Goal: Task Accomplishment & Management: Use online tool/utility

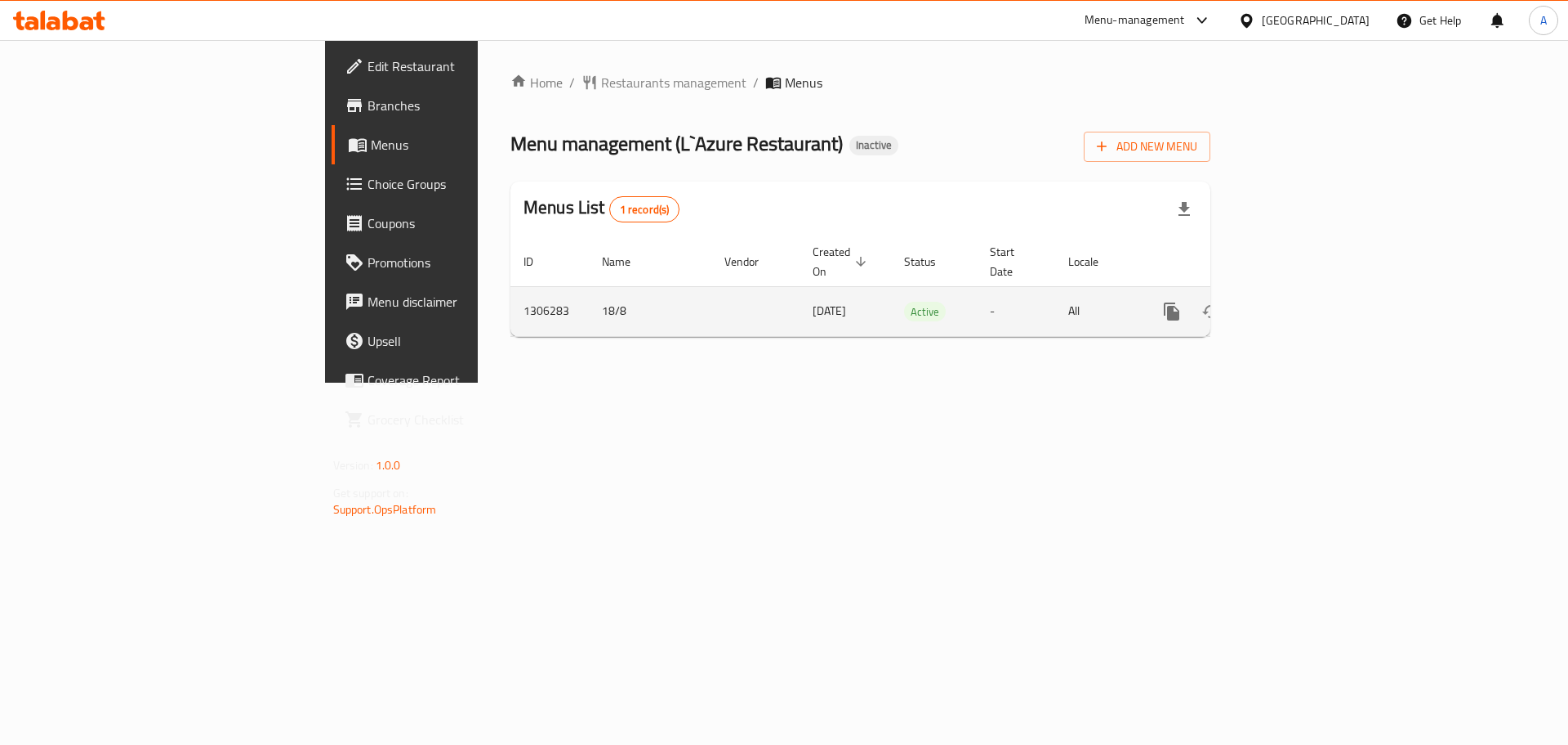
click at [1297, 304] on icon "enhanced table" at bounding box center [1289, 311] width 15 height 15
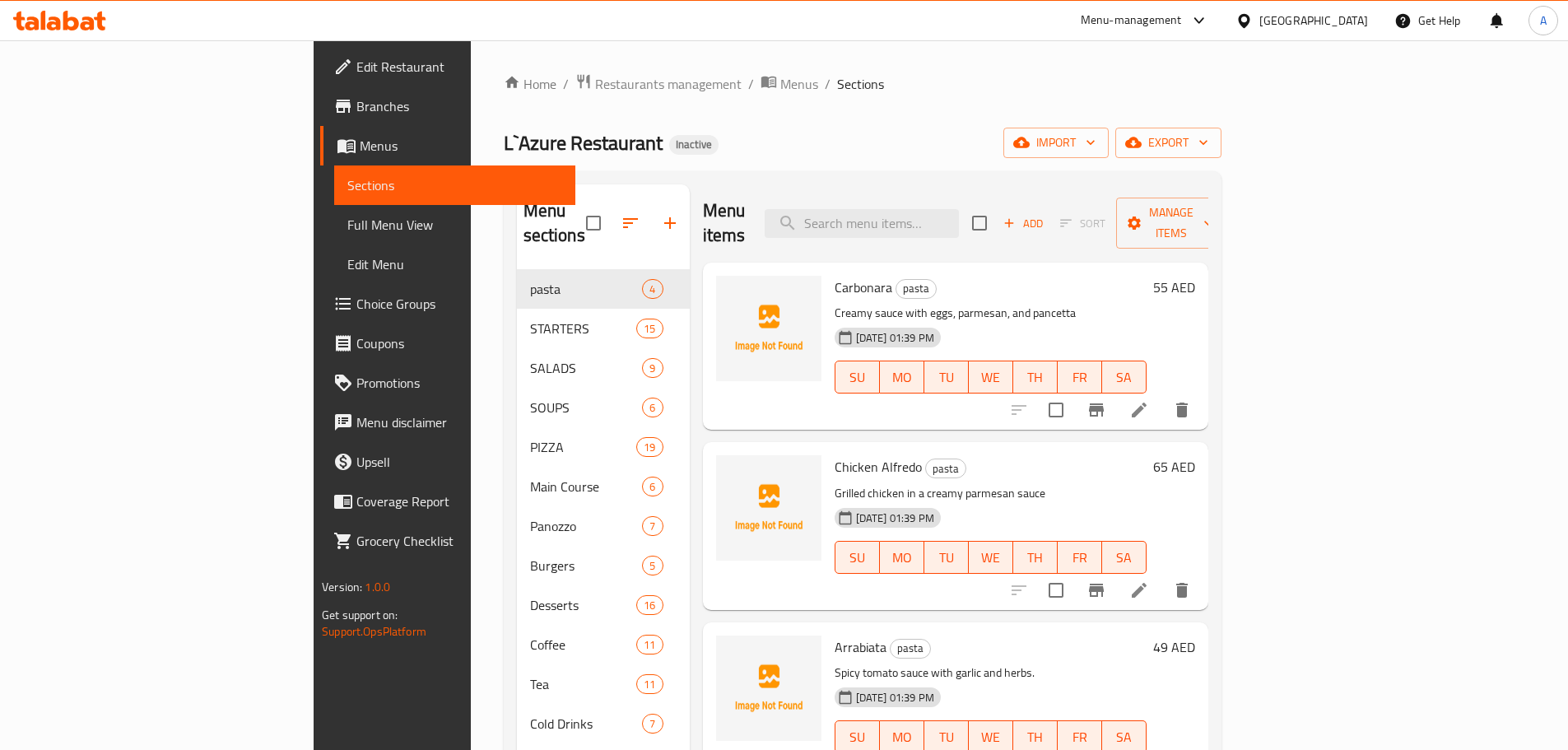
click at [348, 219] on span "Full Menu View" at bounding box center [454, 224] width 214 height 20
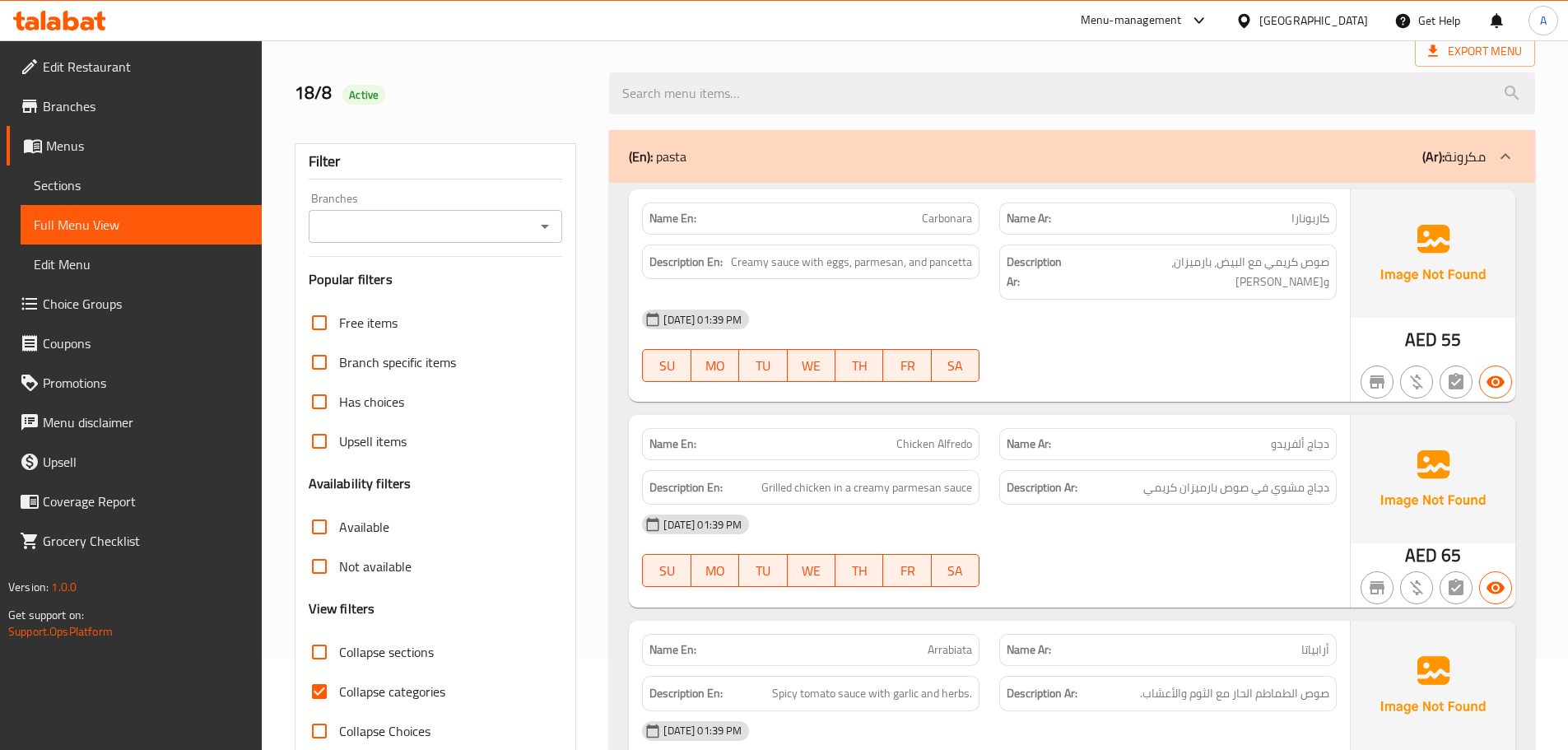
scroll to position [329, 0]
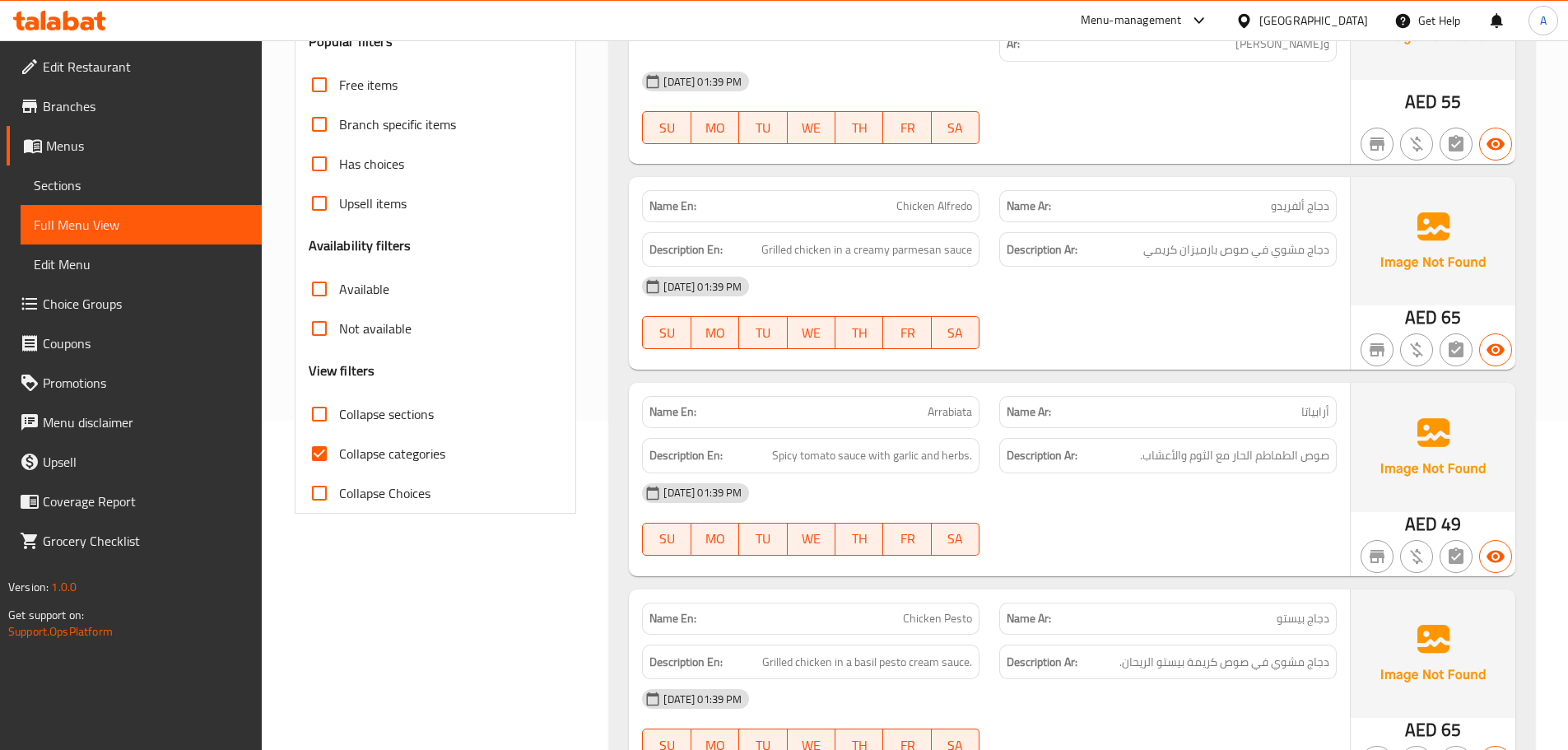
click at [388, 456] on span "Collapse categories" at bounding box center [392, 453] width 106 height 20
click at [339, 456] on input "Collapse categories" at bounding box center [319, 453] width 39 height 39
checkbox input "false"
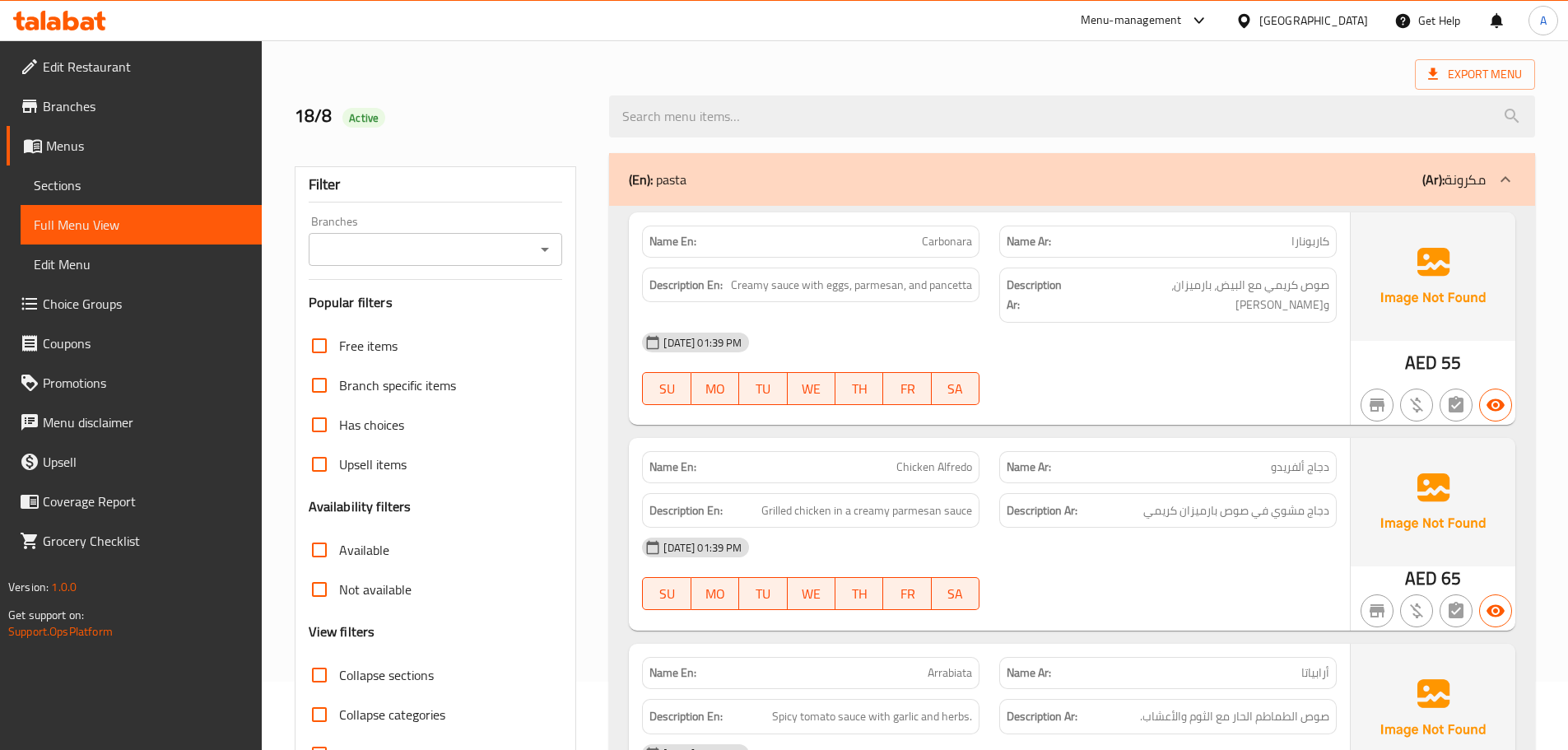
scroll to position [0, 0]
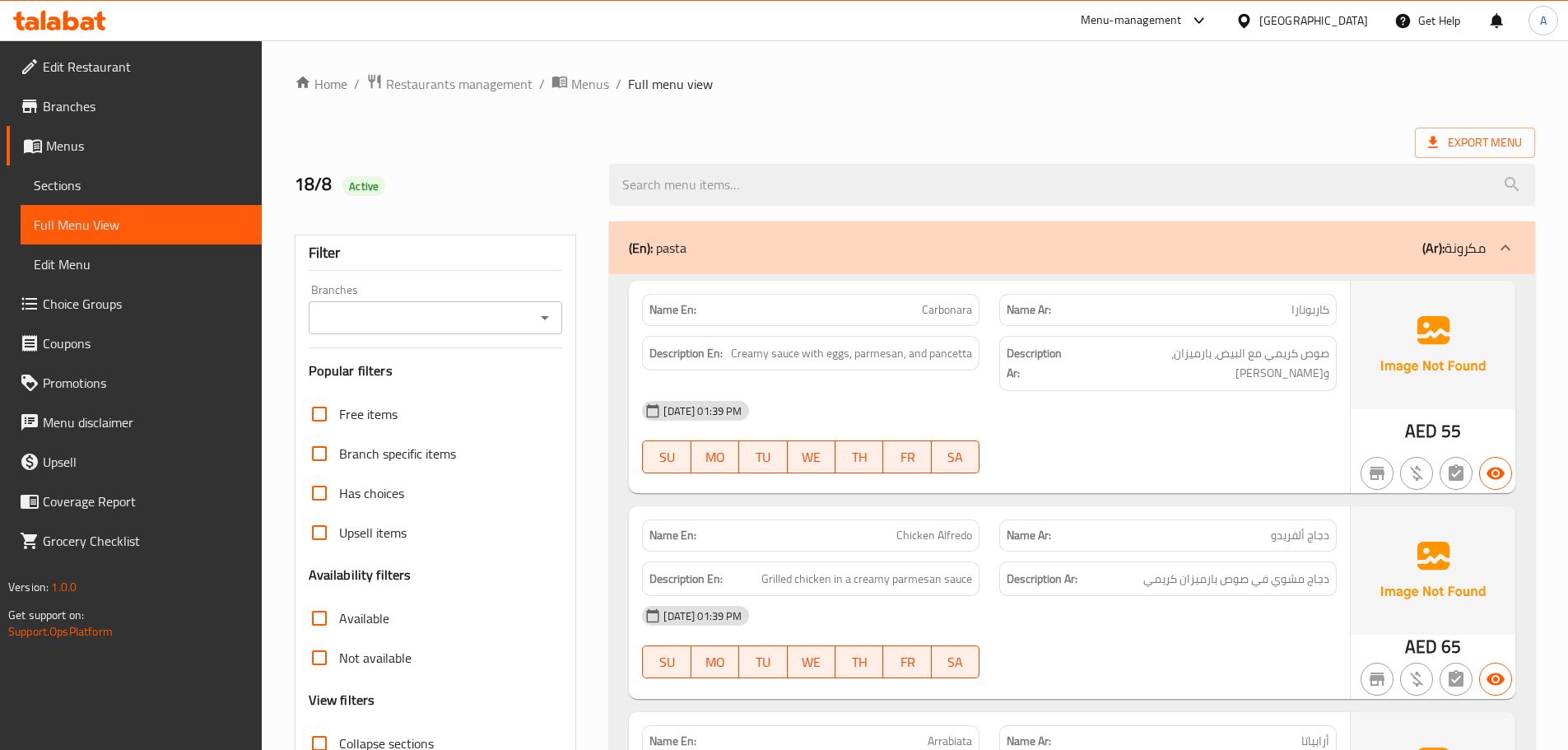
click at [167, 75] on span "Edit Restaurant" at bounding box center [146, 67] width 206 height 20
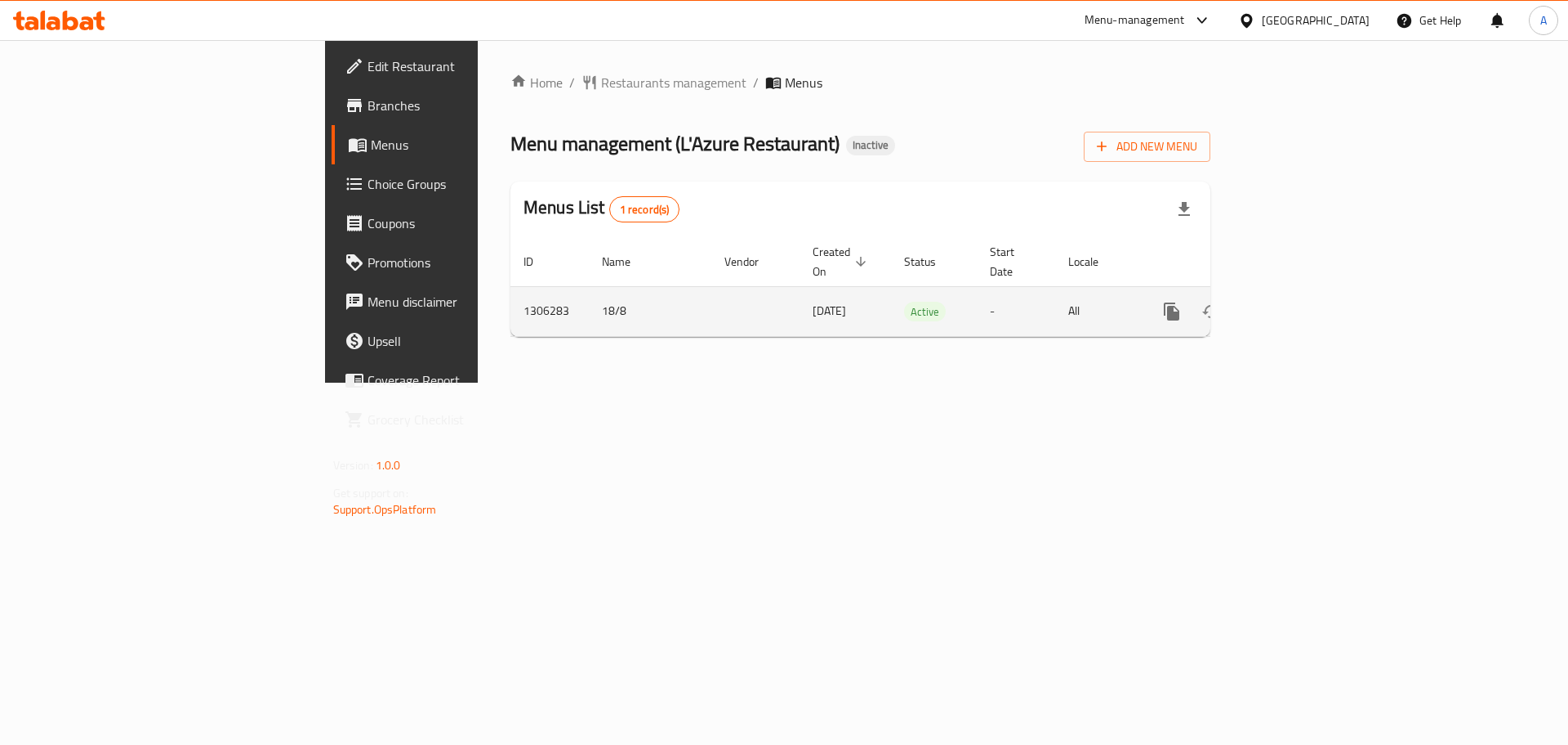
click at [1309, 292] on link "enhanced table" at bounding box center [1290, 311] width 39 height 39
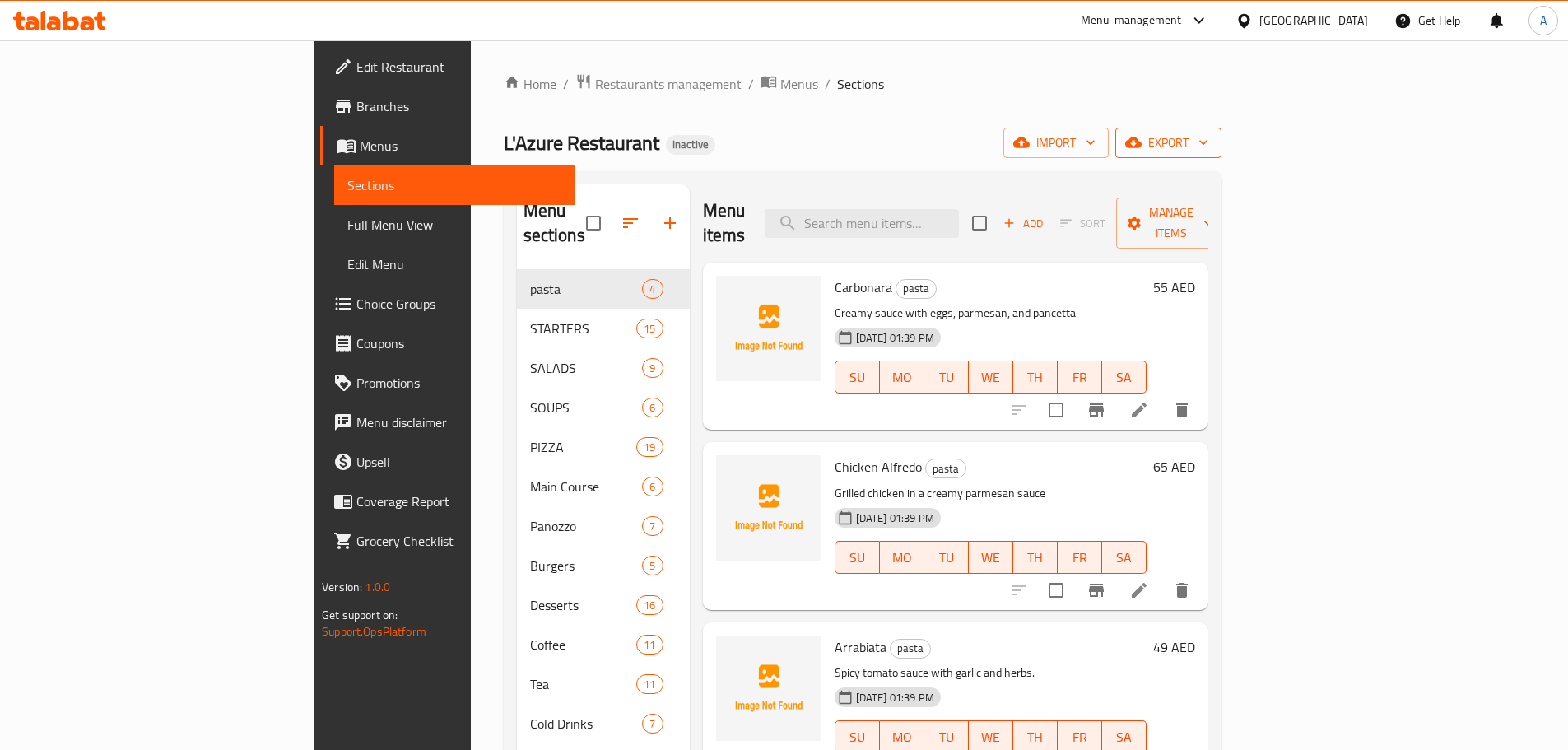
click at [1221, 130] on button "export" at bounding box center [1168, 142] width 106 height 30
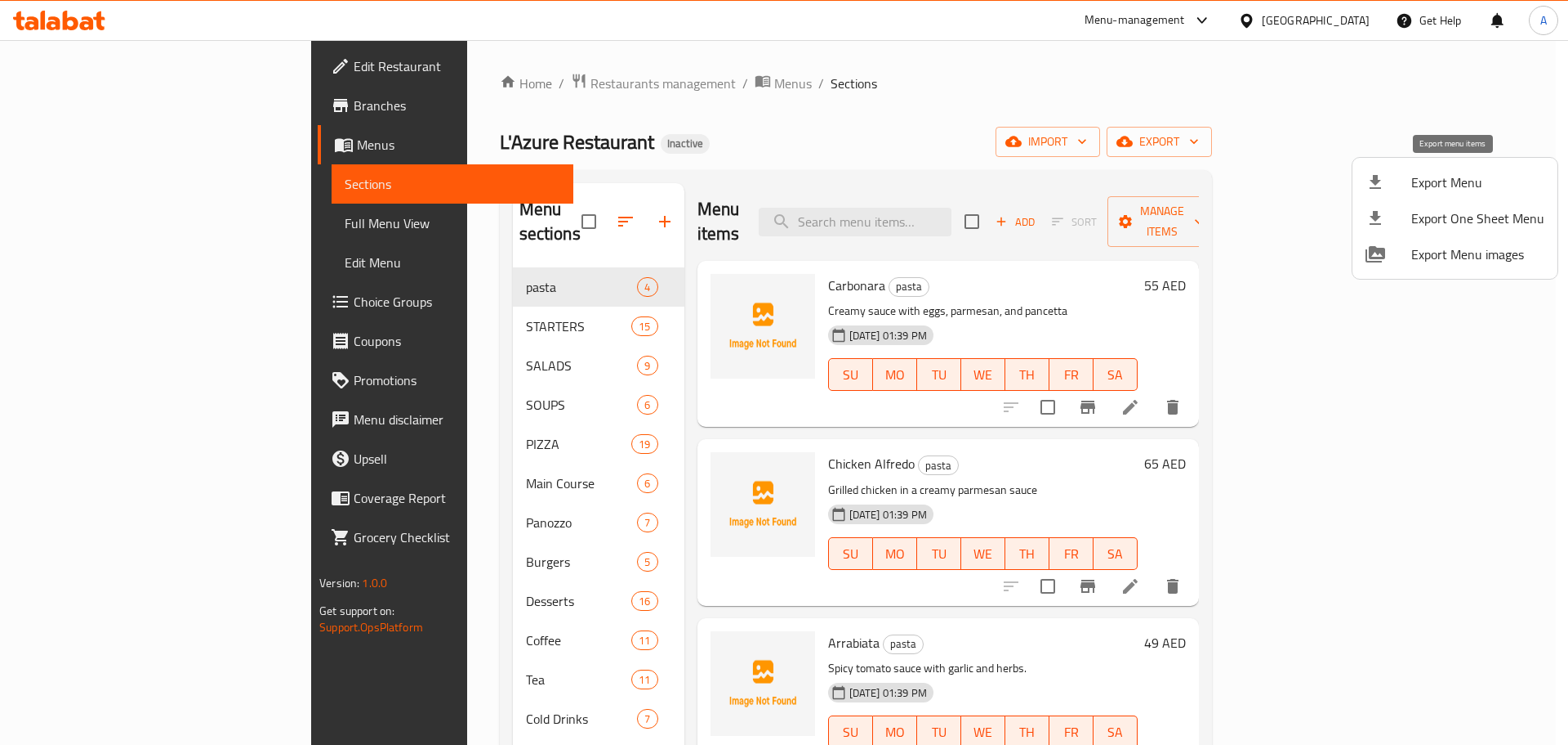
click at [1408, 192] on li "Export Menu" at bounding box center [1455, 182] width 205 height 36
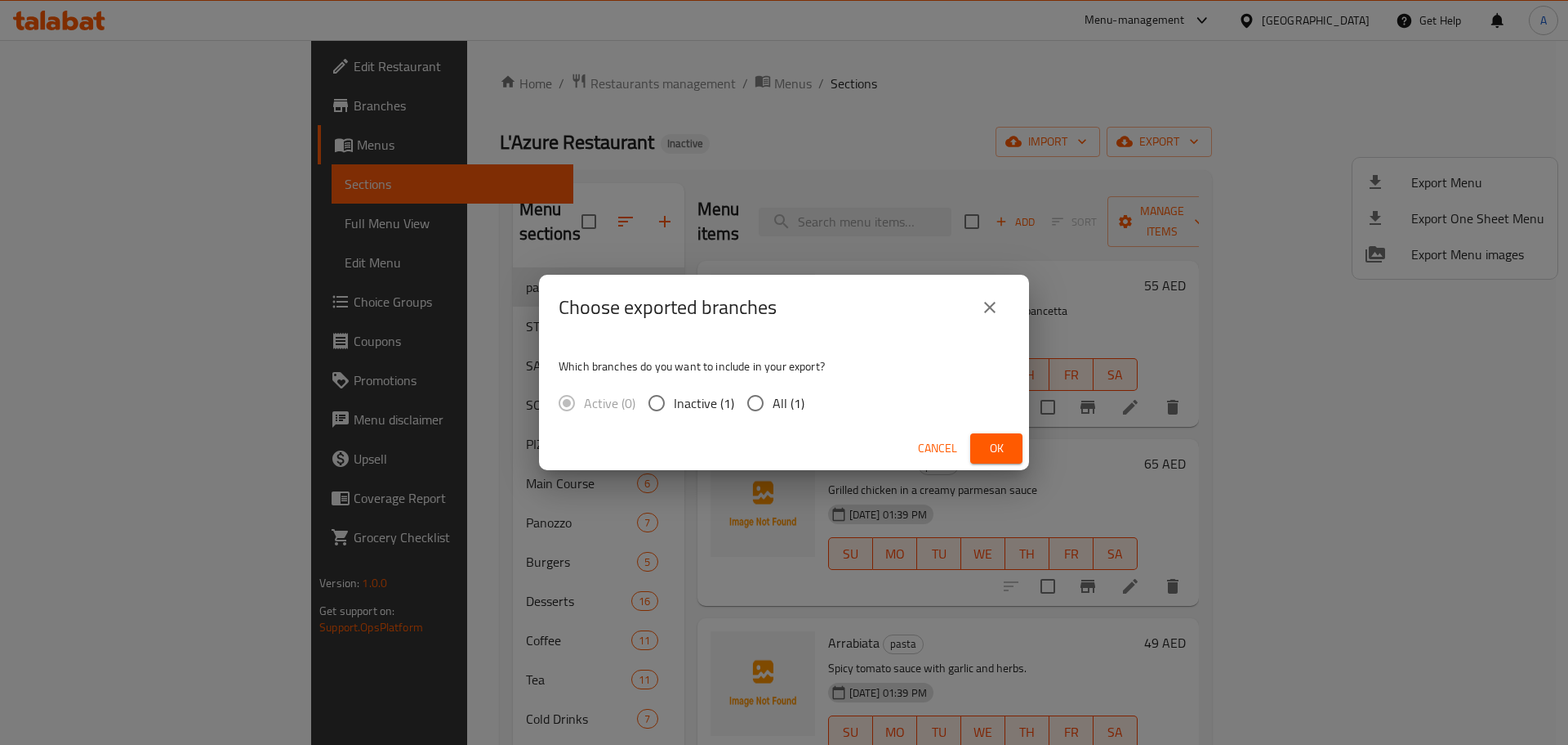
click at [784, 389] on label "All (1)" at bounding box center [772, 403] width 66 height 34
click at [773, 389] on input "All (1)" at bounding box center [755, 403] width 34 height 34
radio input "true"
click at [1022, 445] on button "Ok" at bounding box center [996, 447] width 52 height 30
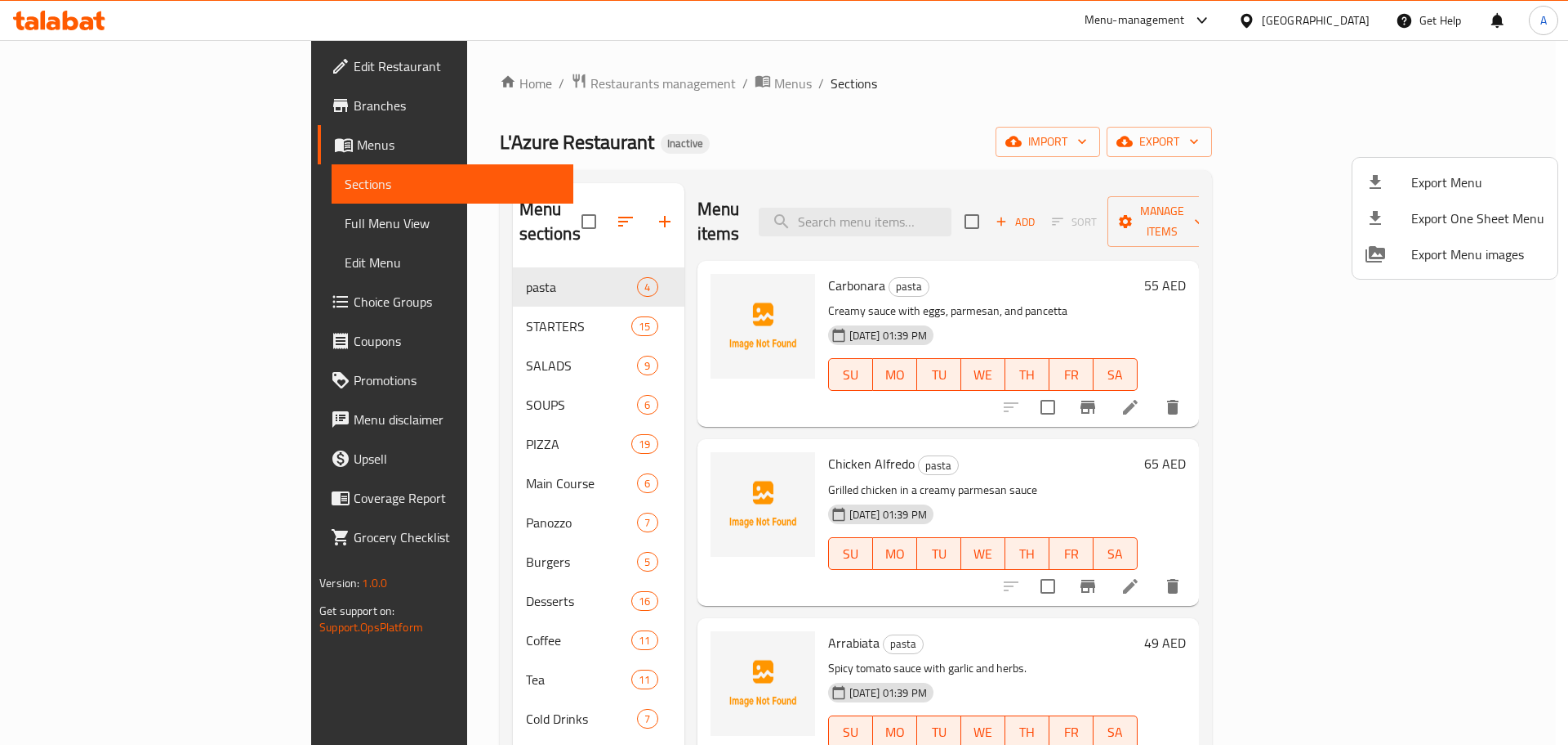
click at [77, 219] on div at bounding box center [784, 372] width 1568 height 745
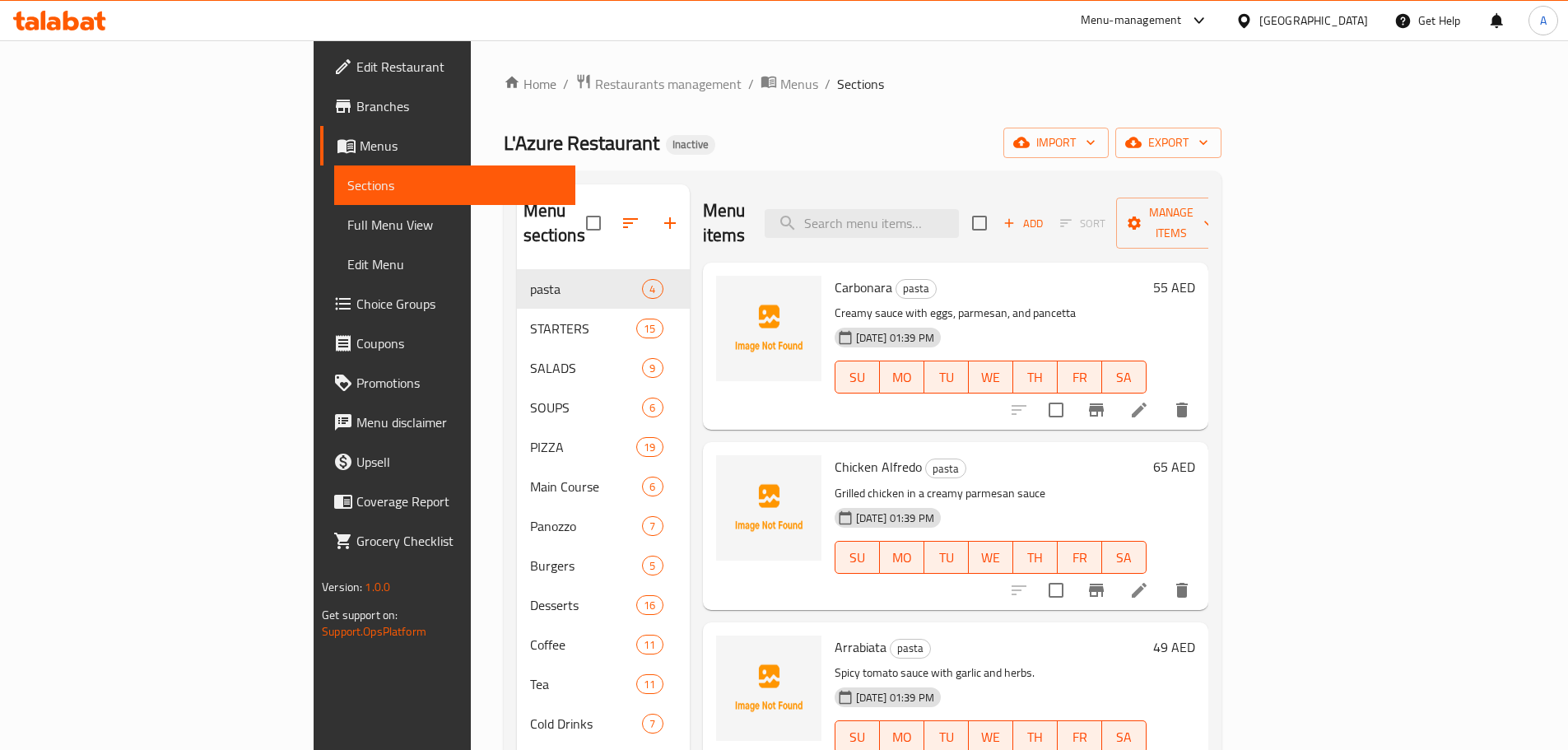
click at [348, 220] on span "Full Menu View" at bounding box center [454, 224] width 214 height 20
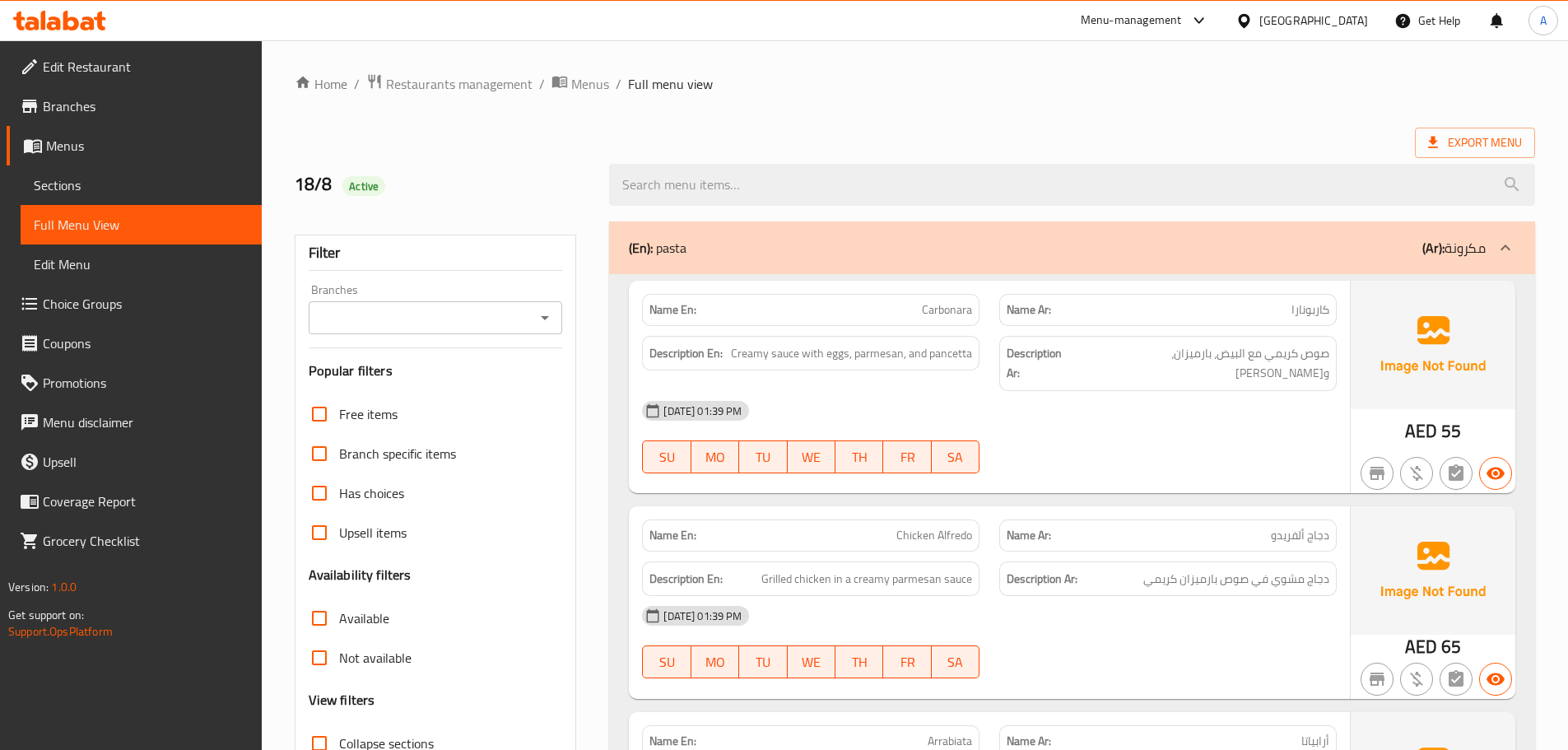
click at [554, 417] on div "Free items" at bounding box center [436, 414] width 255 height 39
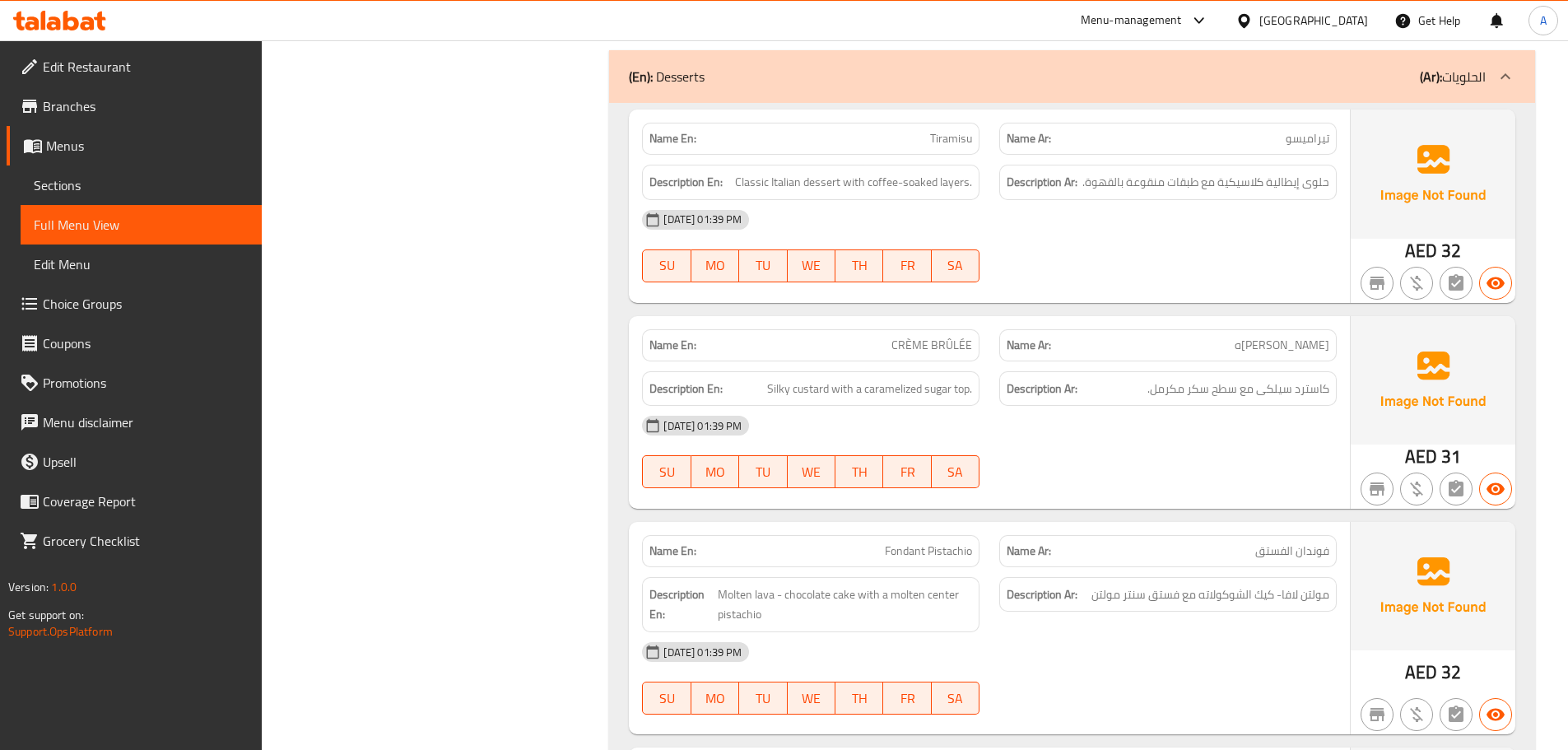
scroll to position [15626, 0]
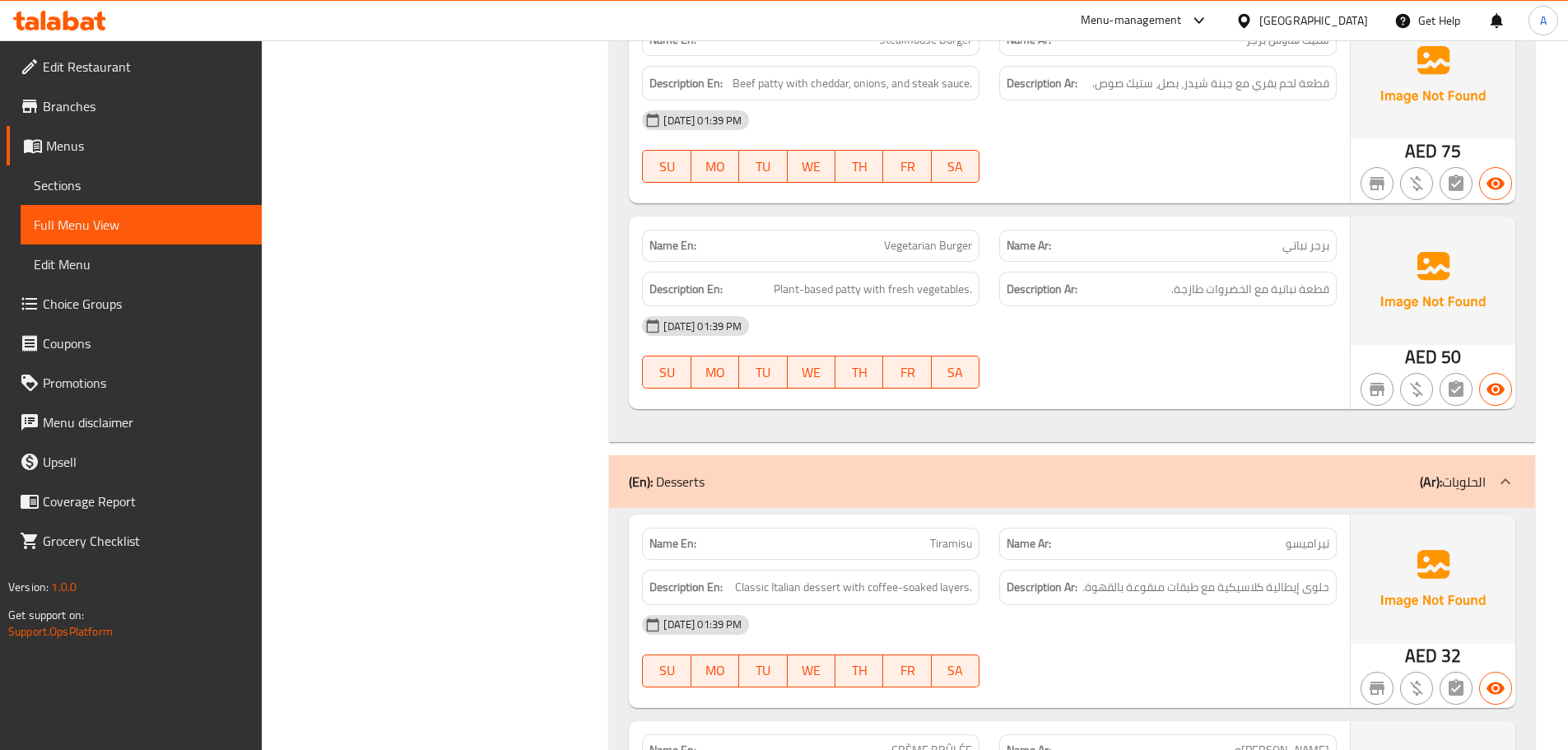
copy span "Vegetarian Burger"
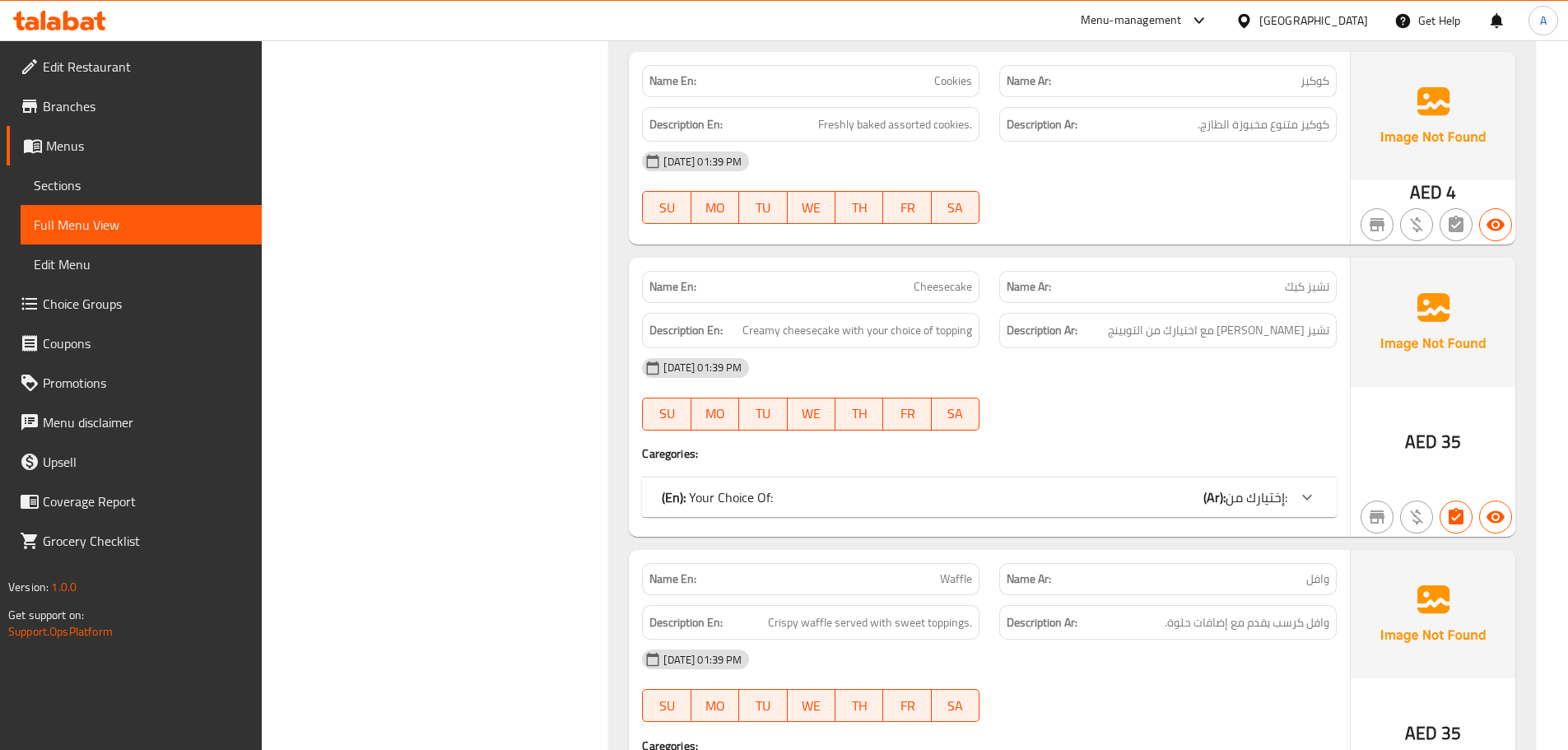
scroll to position [19246, 0]
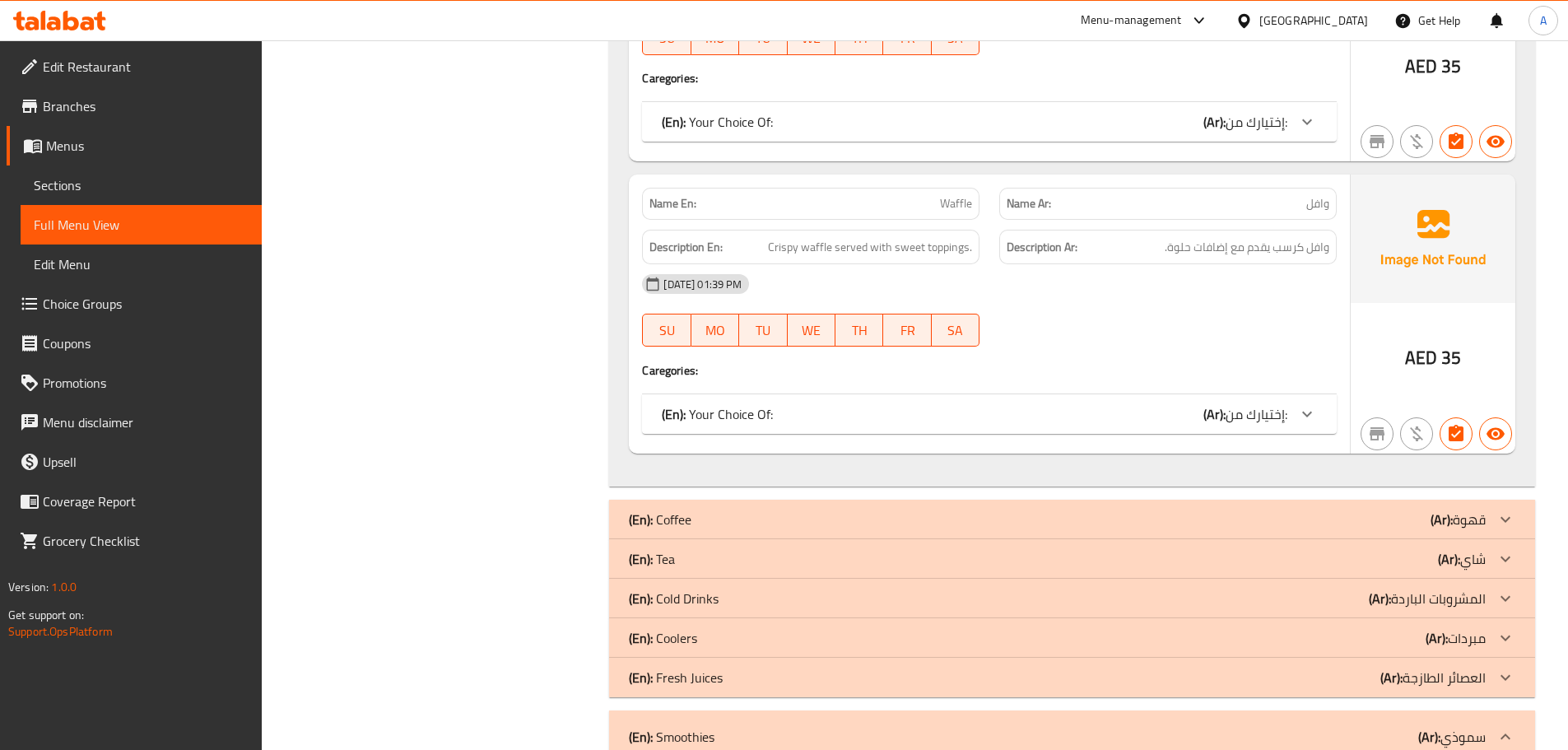
scroll to position [19575, 0]
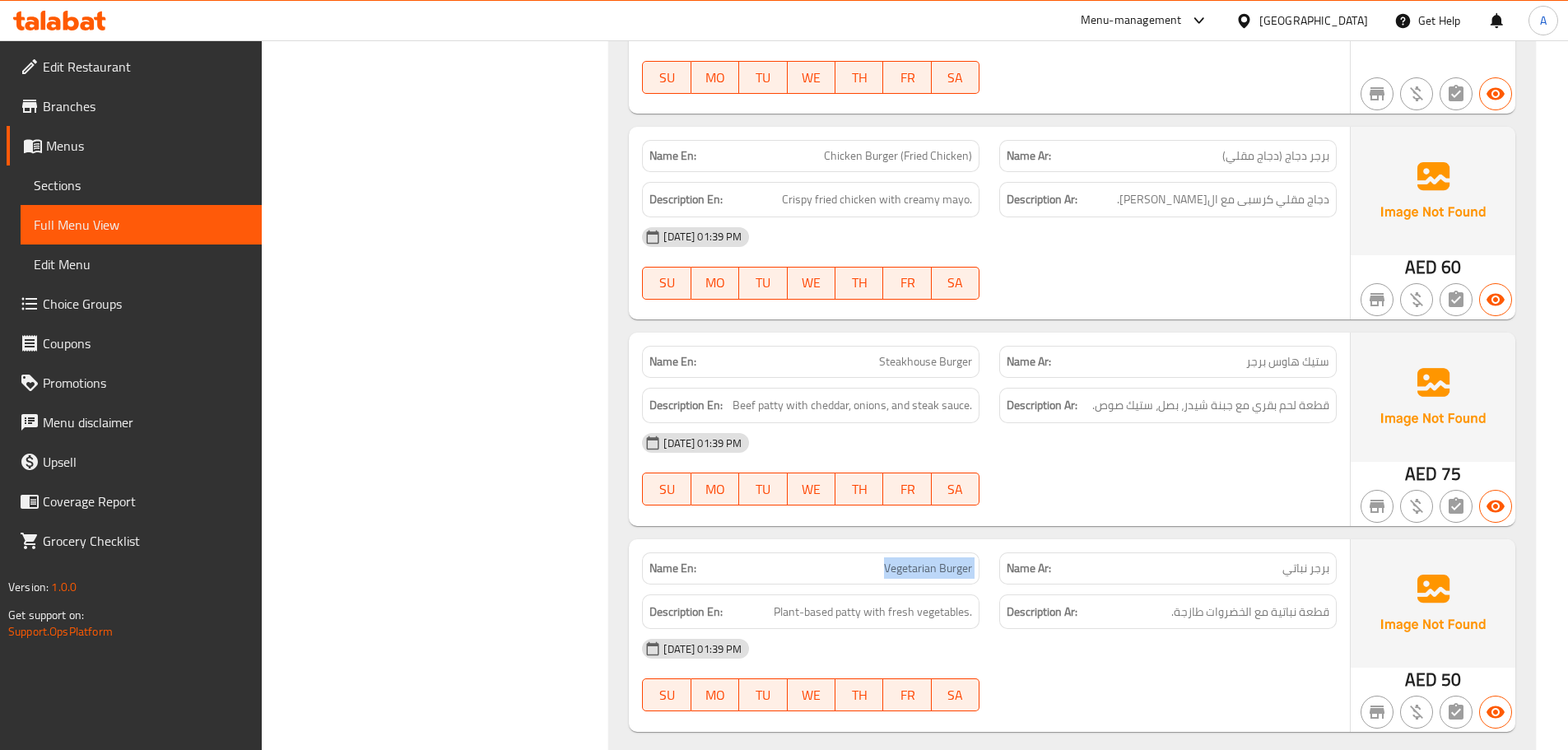
scroll to position [15768, 0]
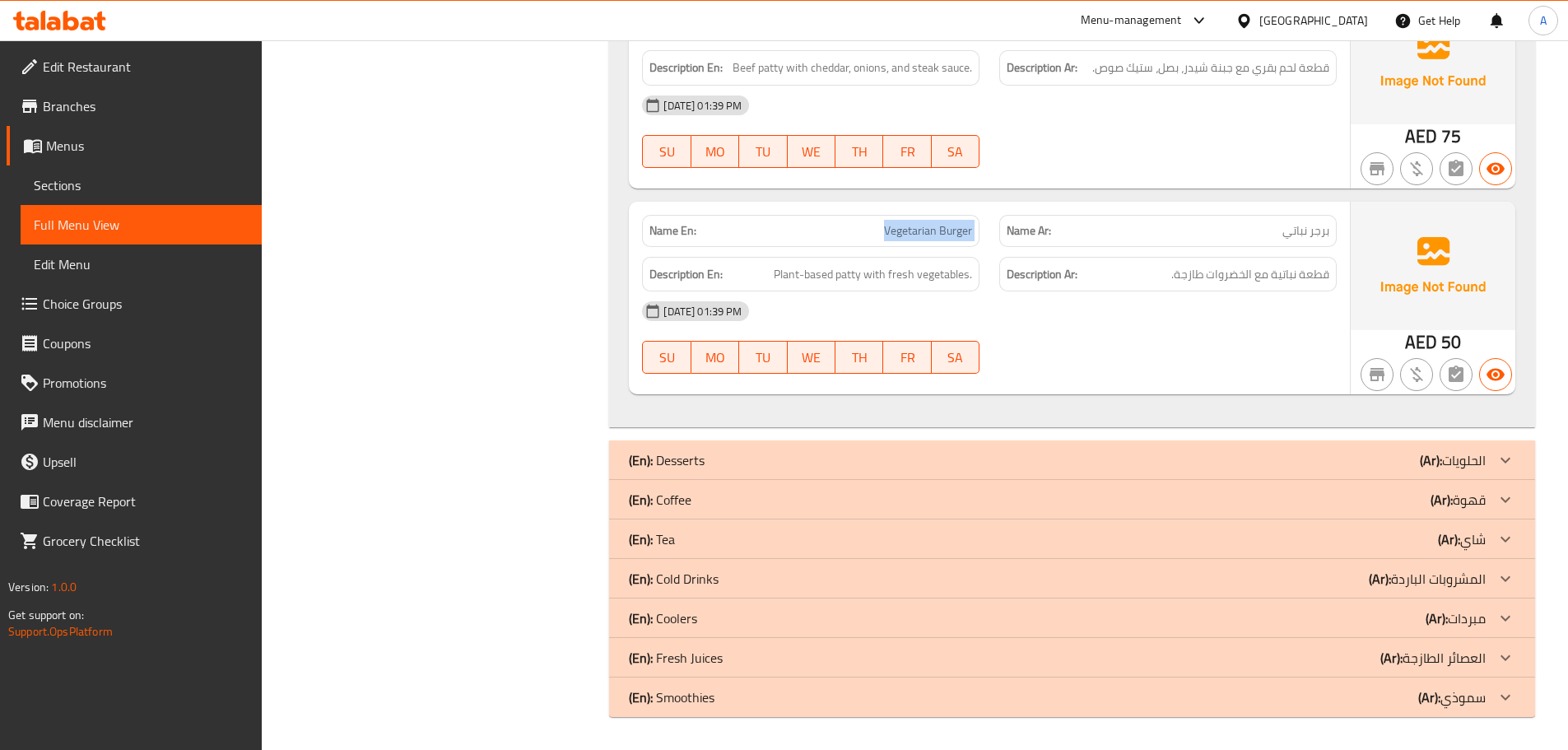
scroll to position [15602, 0]
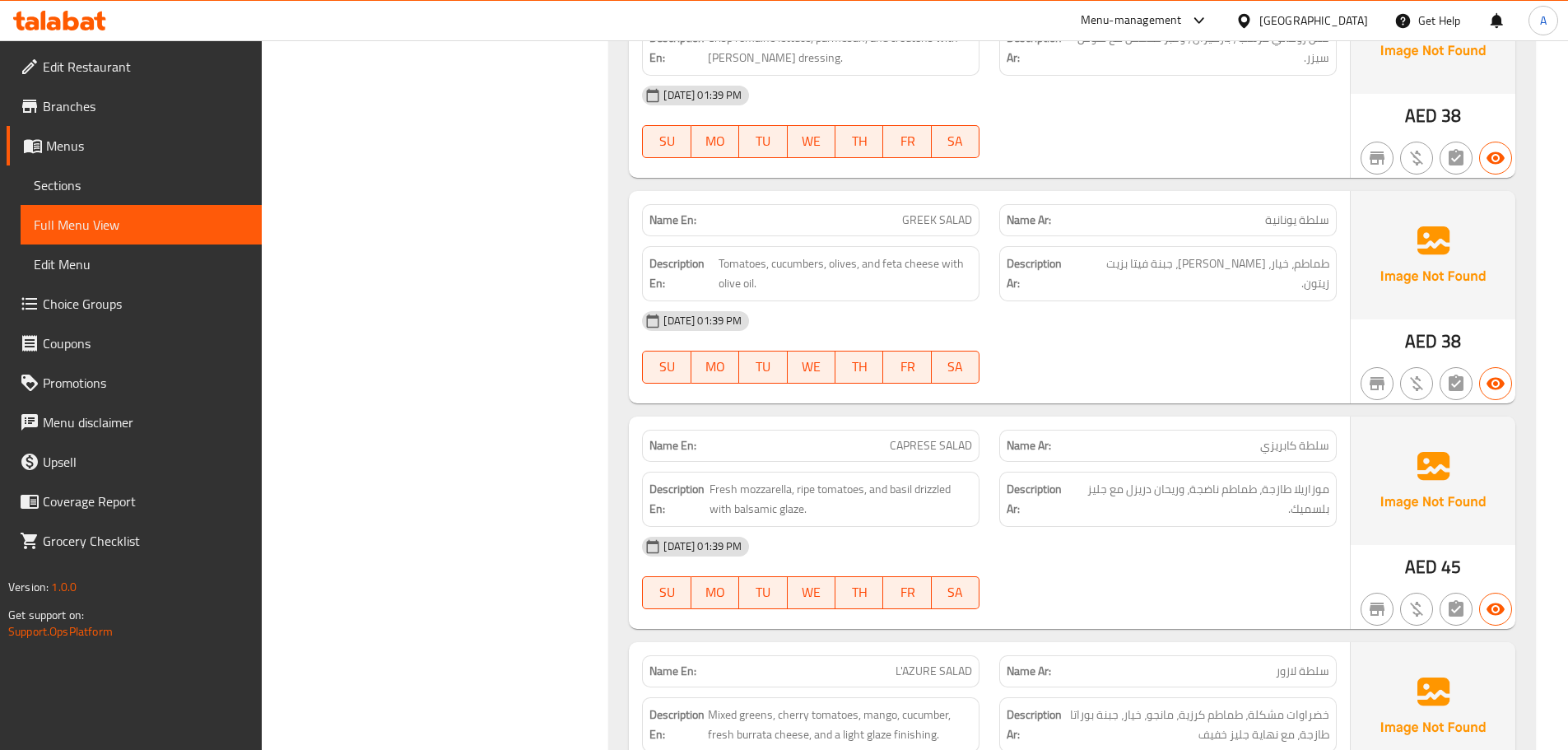
scroll to position [15609, 0]
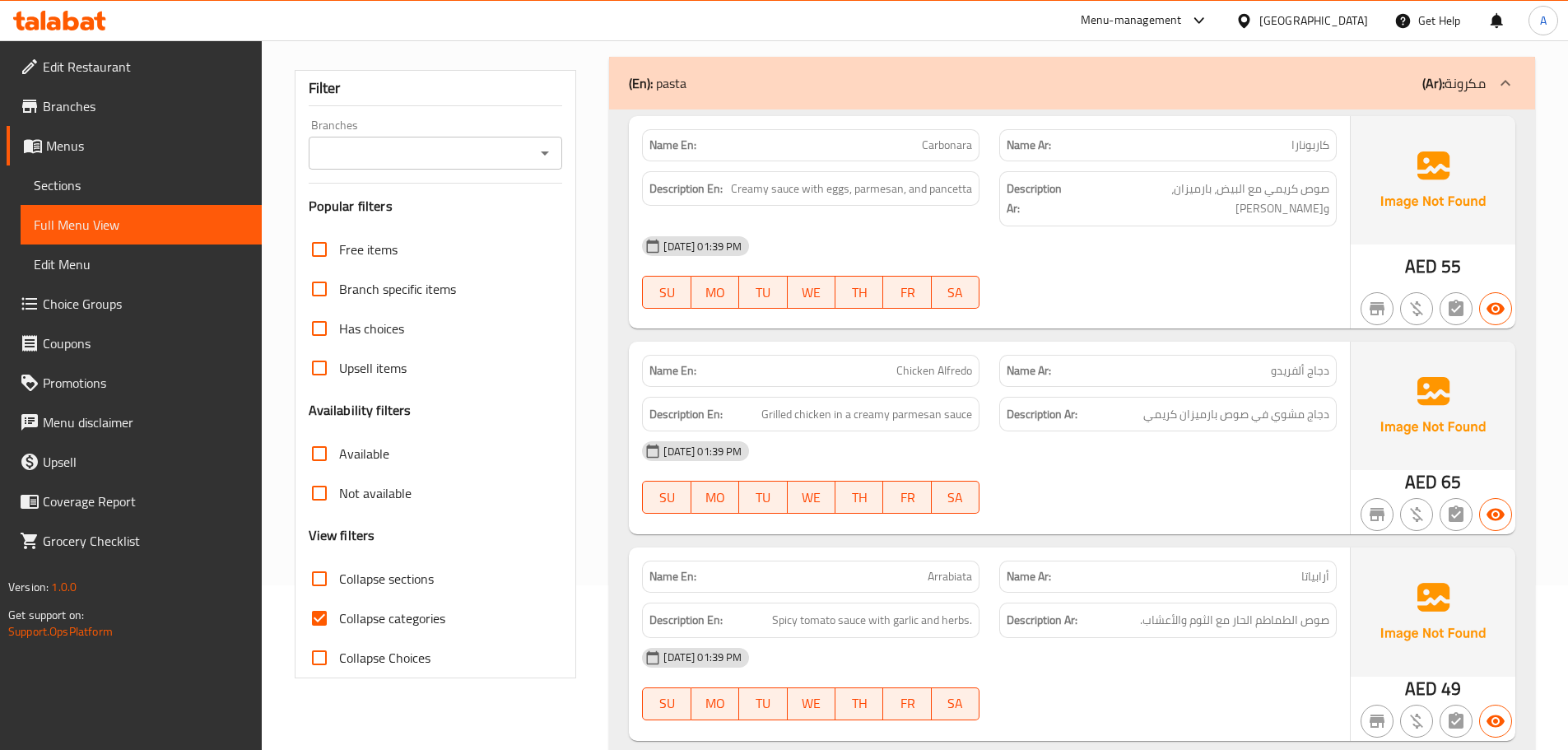
scroll to position [411, 0]
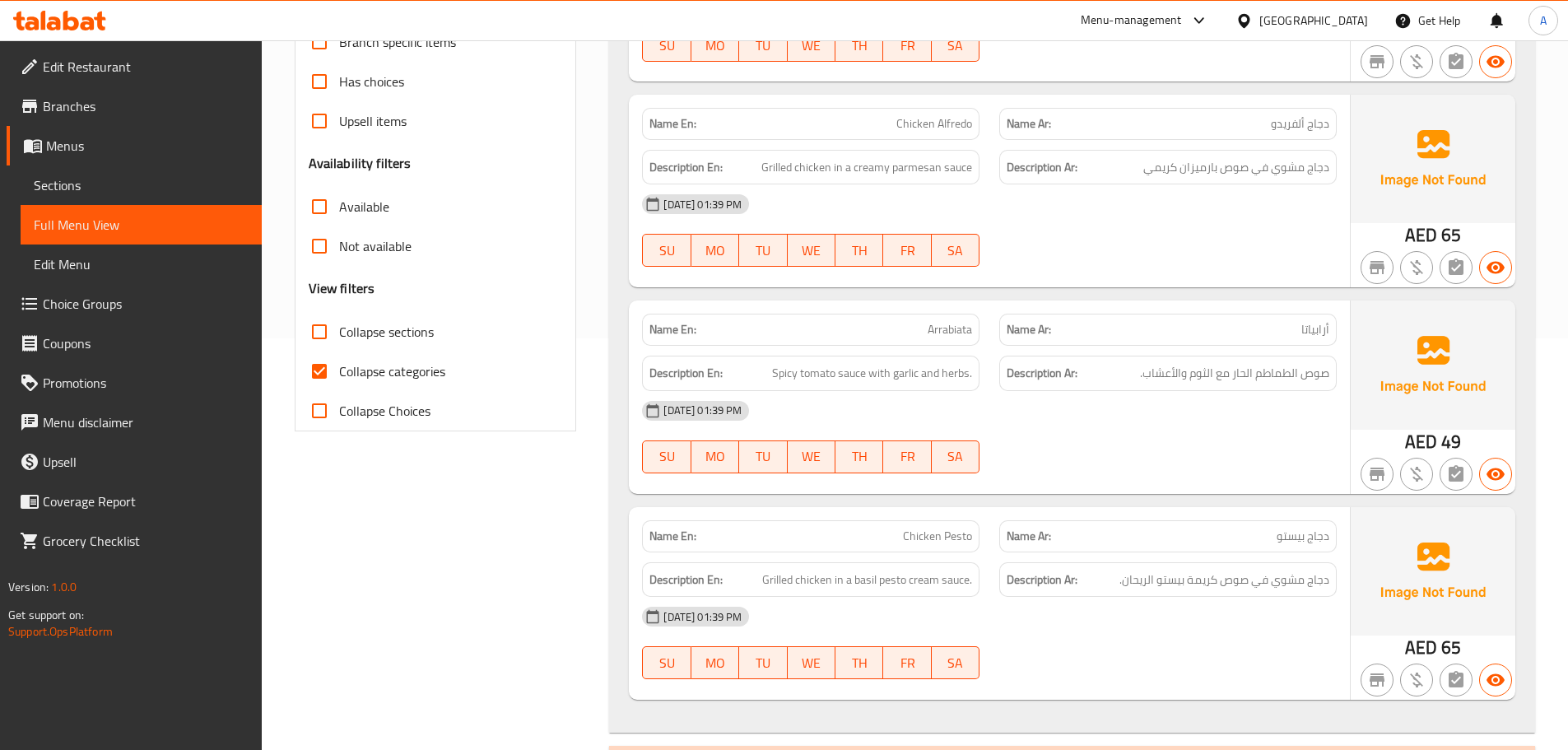
click at [323, 371] on input "Collapse categories" at bounding box center [319, 371] width 39 height 39
checkbox input "false"
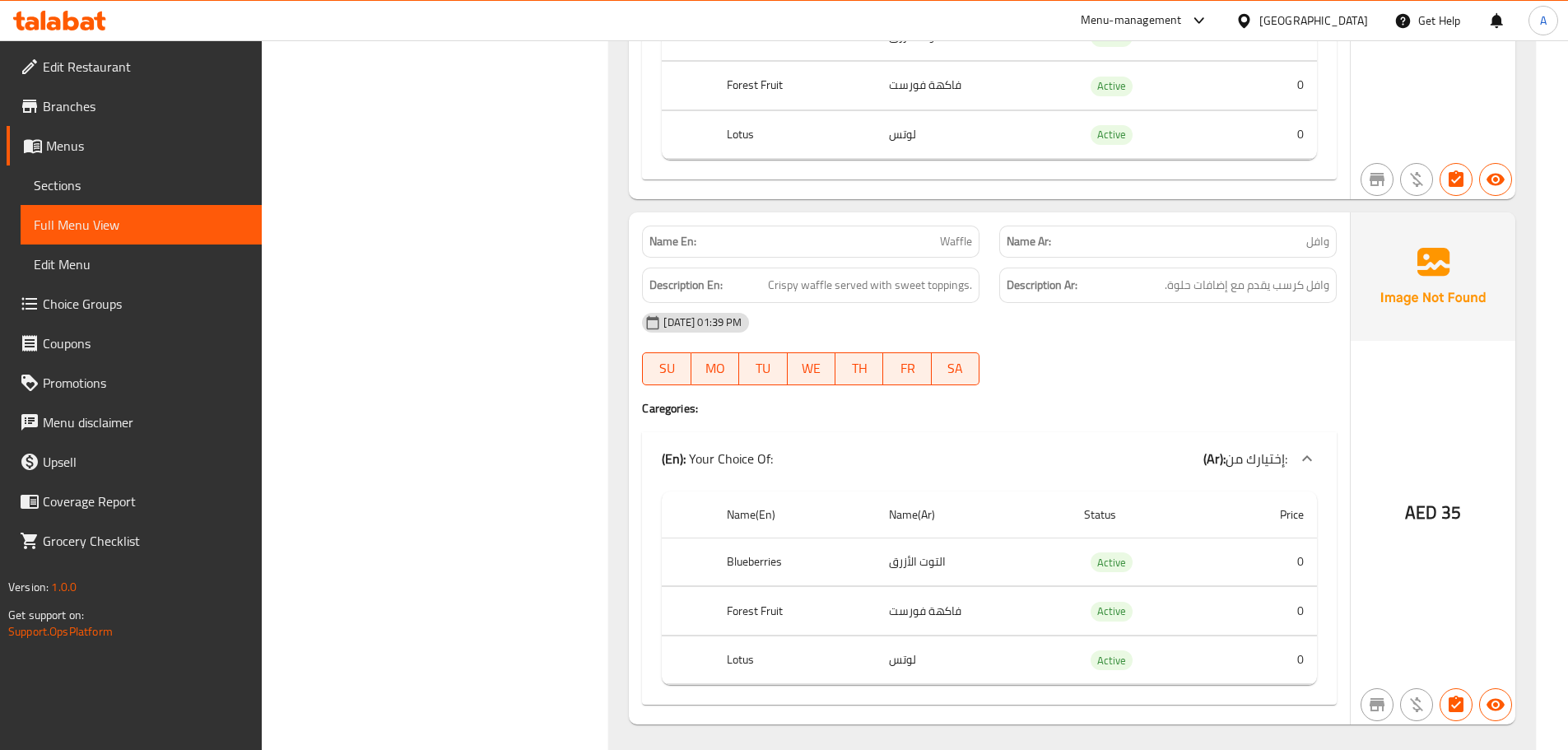
scroll to position [19646, 0]
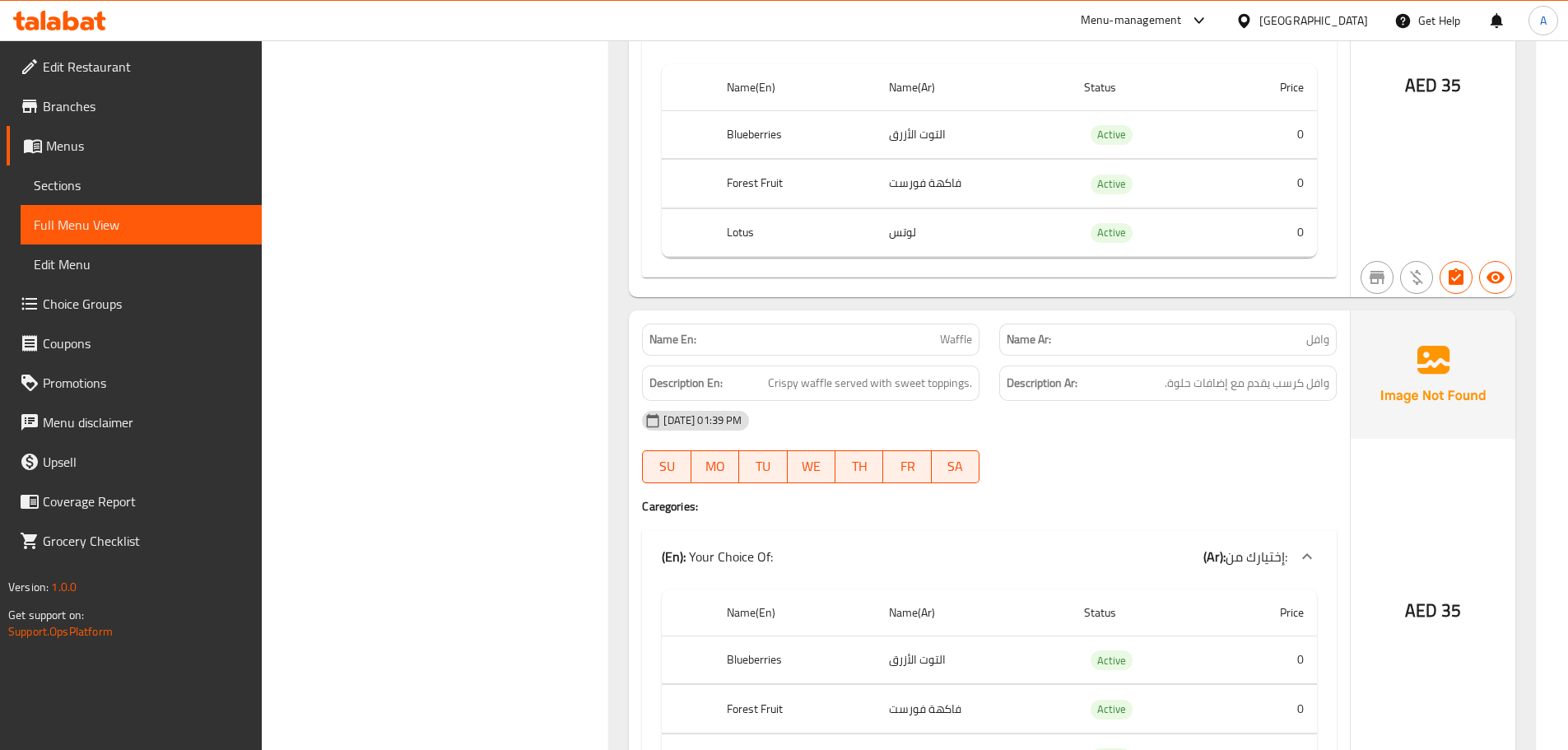
copy span "Waffle"
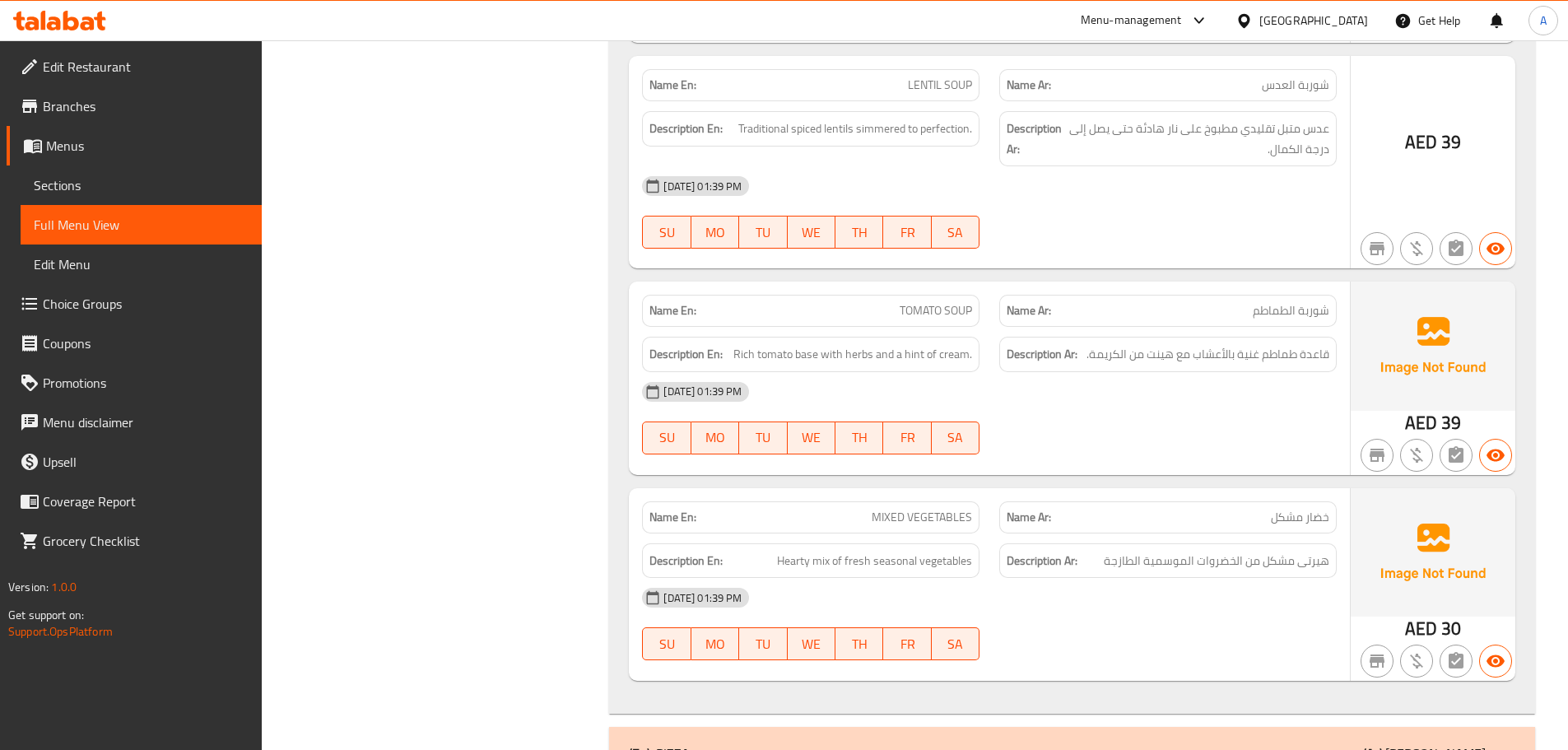
scroll to position [0, 0]
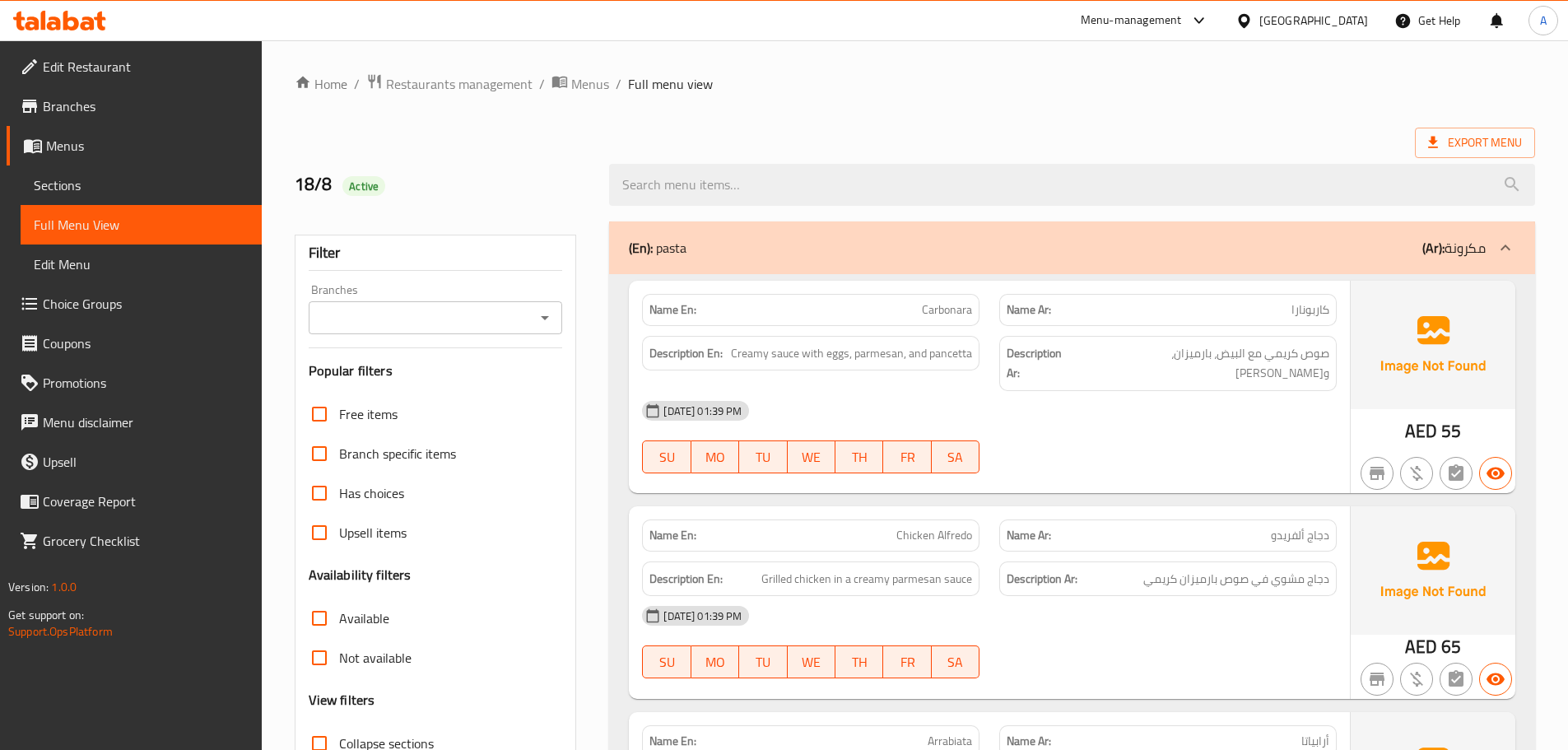
click at [1223, 83] on ol "Home / Restaurants management / Menus / Full menu view" at bounding box center [915, 84] width 1240 height 22
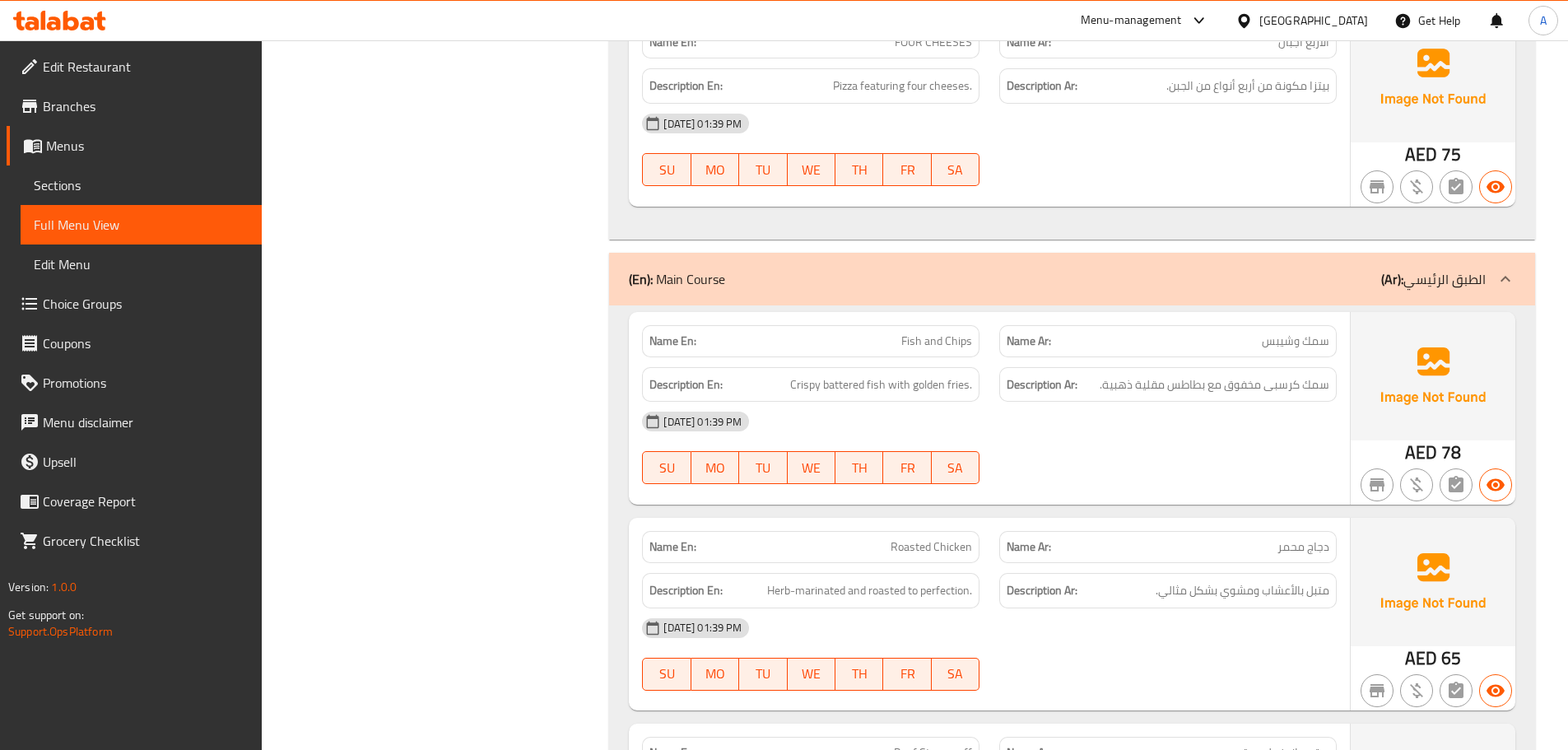
scroll to position [12013, 0]
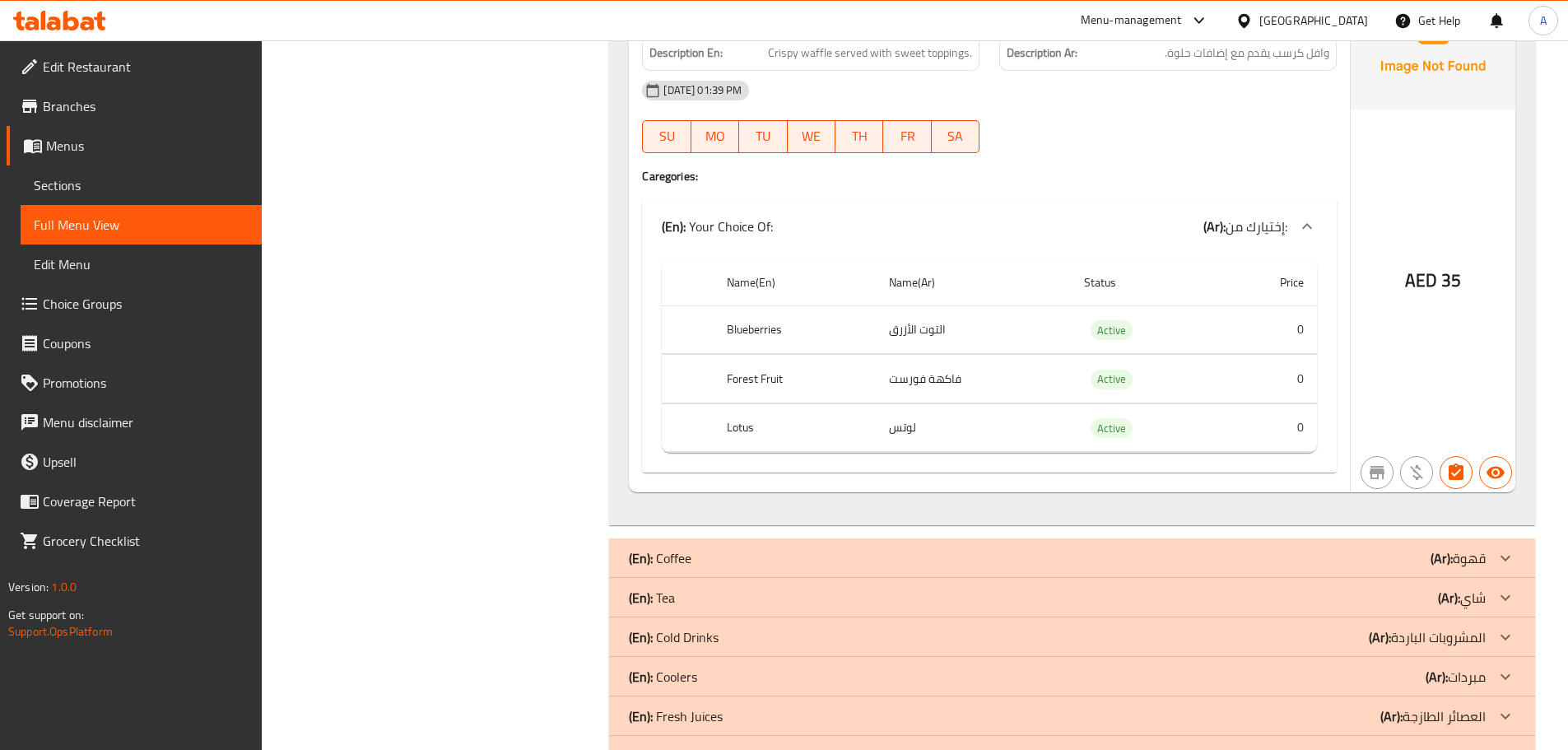
drag, startPoint x: 447, startPoint y: 565, endPoint x: 487, endPoint y: 455, distance: 117.0
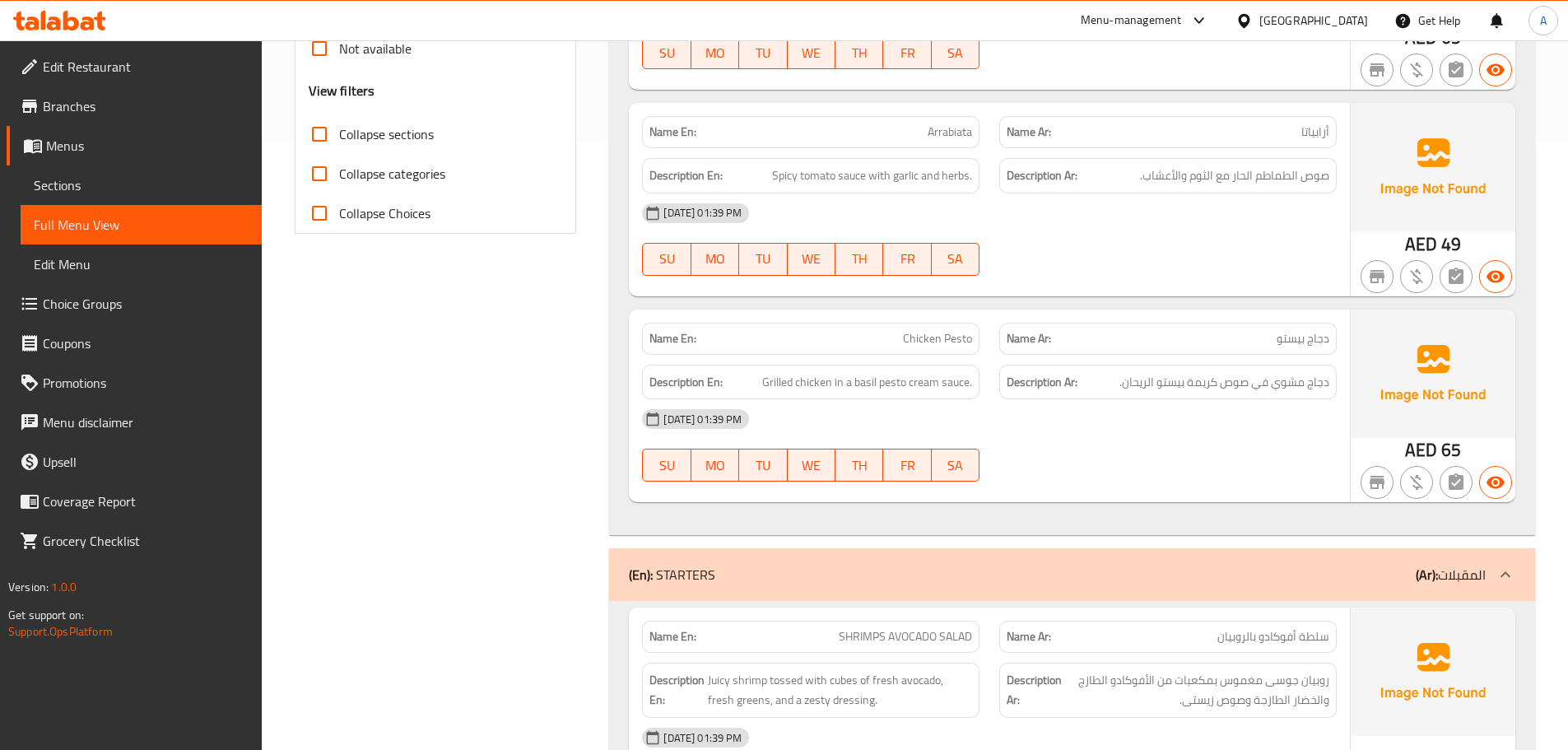
scroll to position [0, 0]
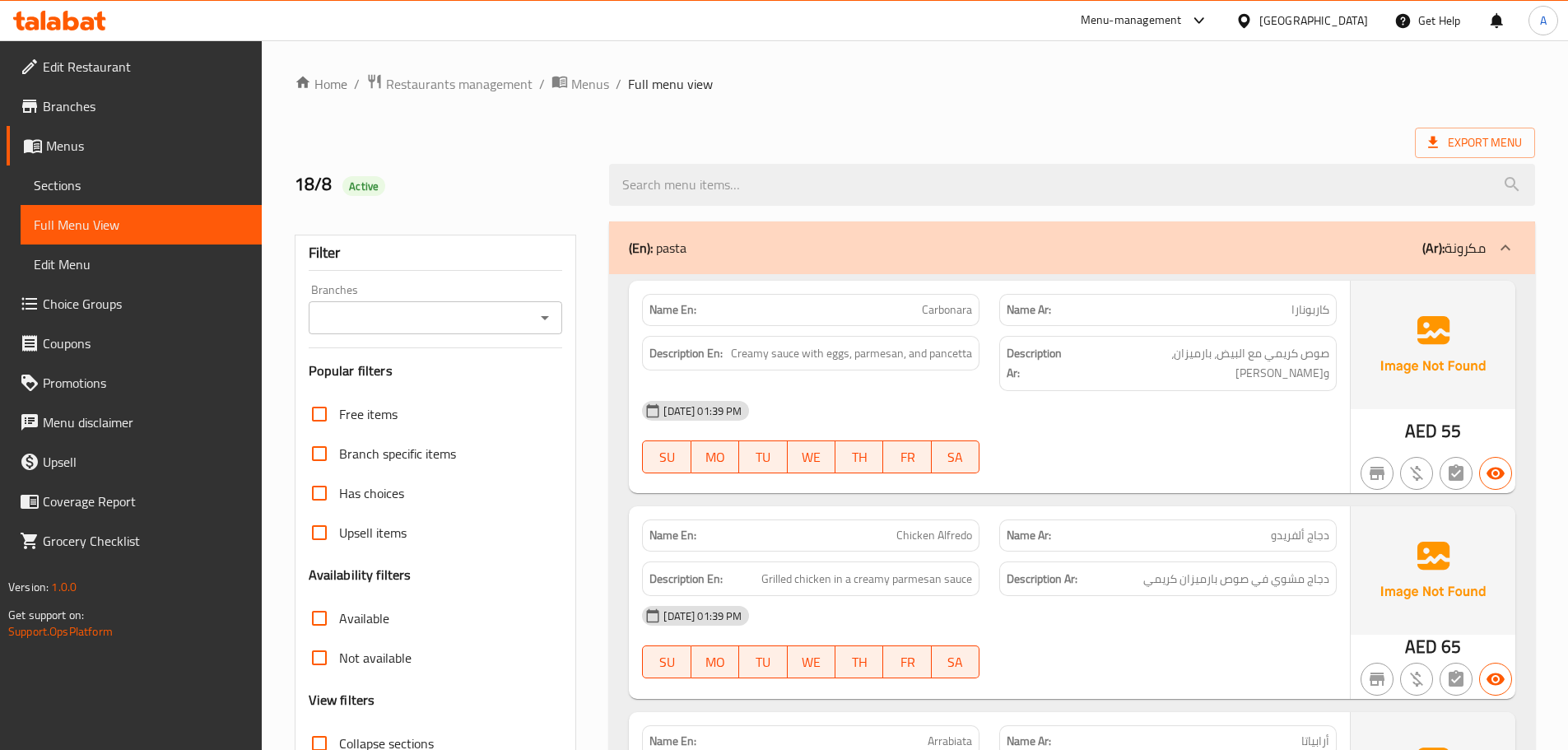
click at [1216, 411] on div "18-08-2025 01:39 PM SU MO TU WE TH FR SA" at bounding box center [988, 437] width 714 height 92
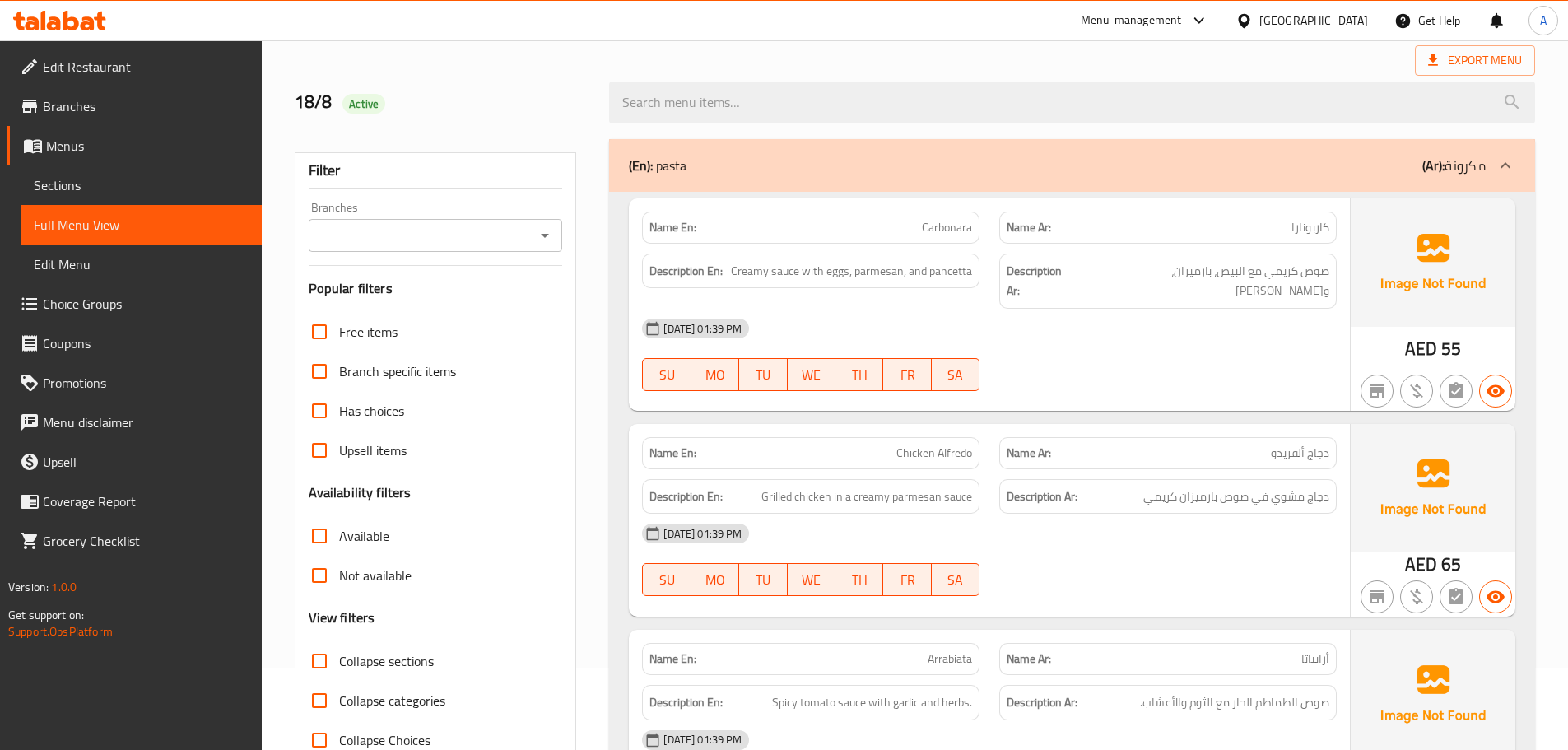
click at [967, 227] on span "Carbonara" at bounding box center [946, 228] width 50 height 18
copy span "Carbonara"
click at [1281, 322] on div "18-08-2025 01:39 PM" at bounding box center [988, 328] width 714 height 39
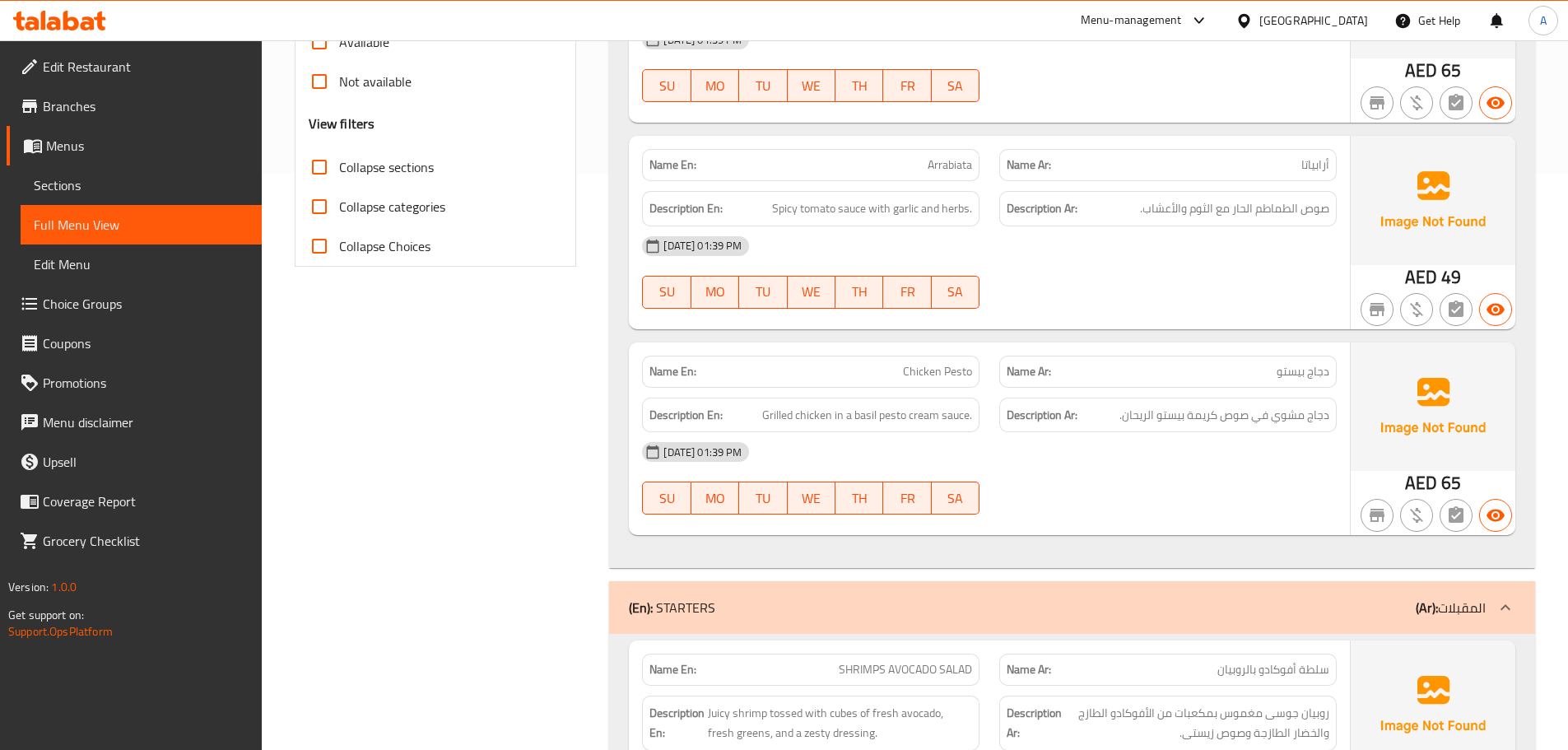
scroll to position [658, 0]
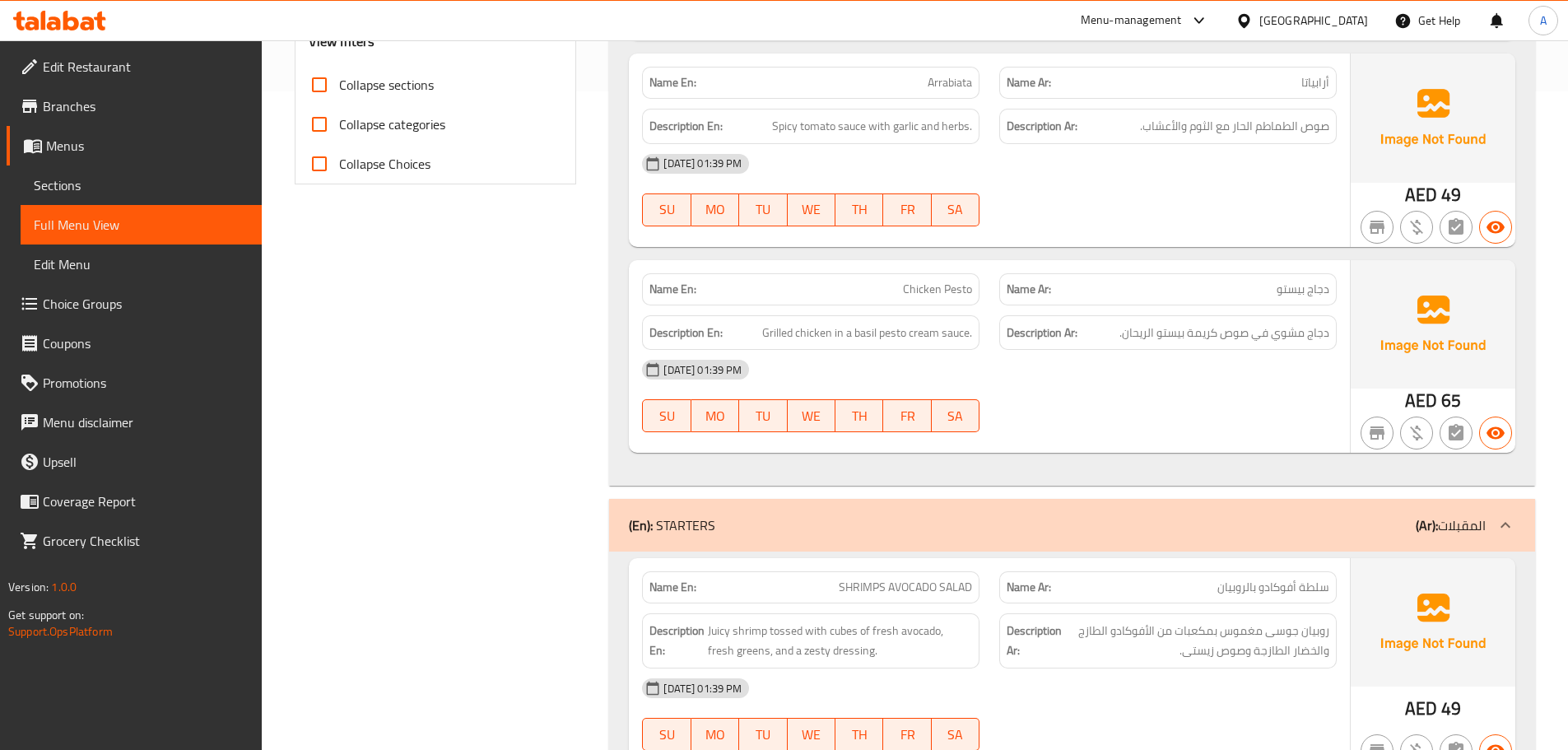
copy span "SHRIMPS AVOCADO SALAD"
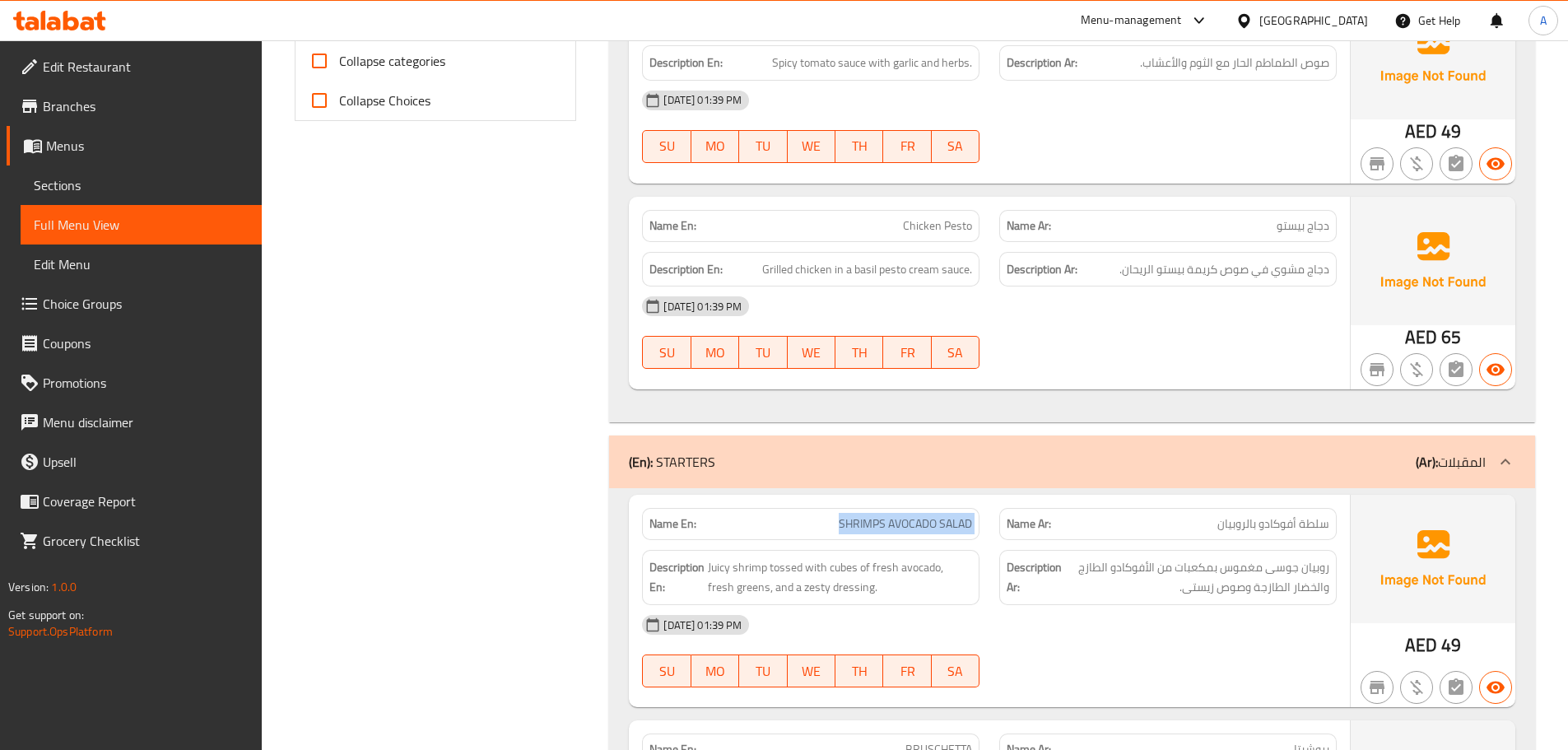
scroll to position [822, 0]
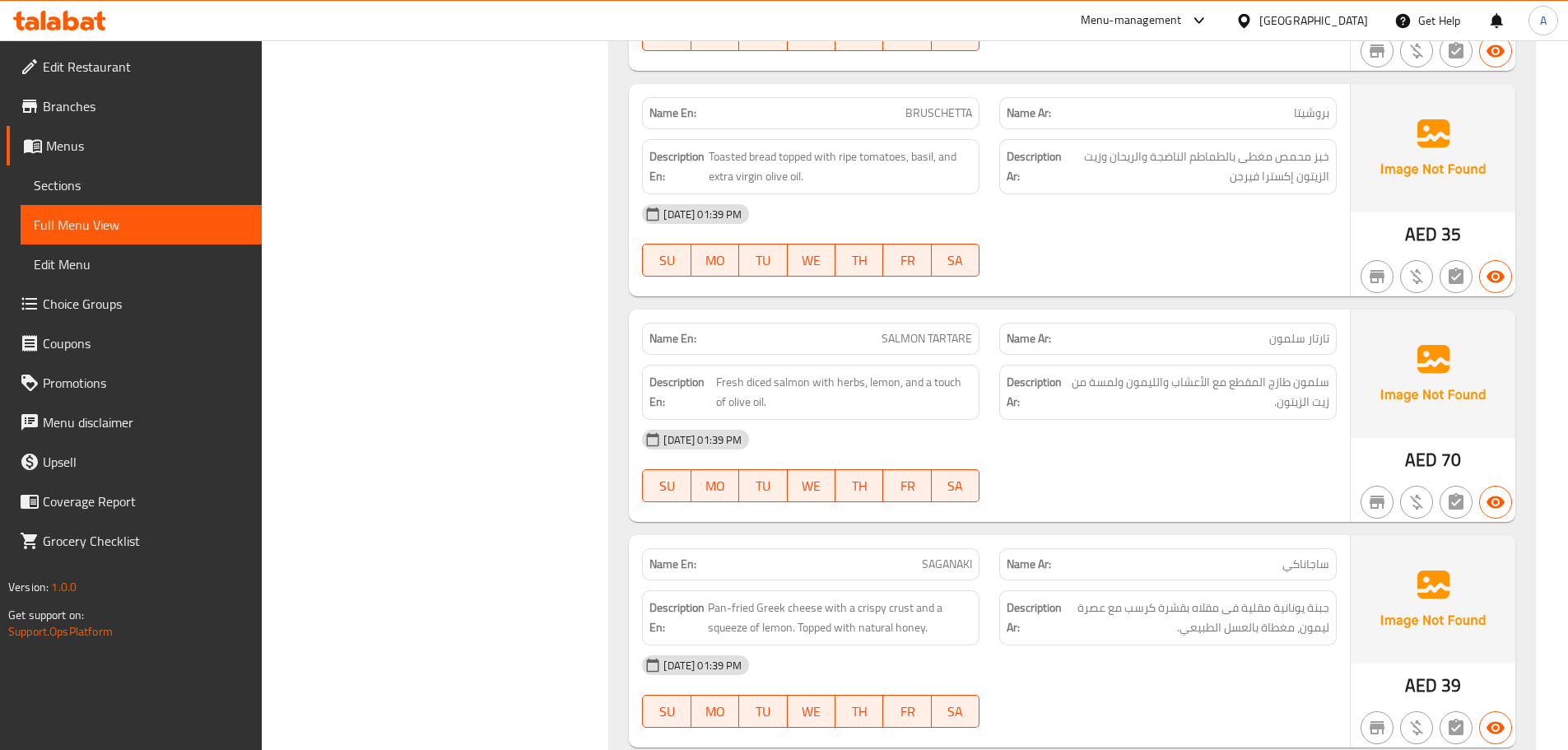
scroll to position [1481, 0]
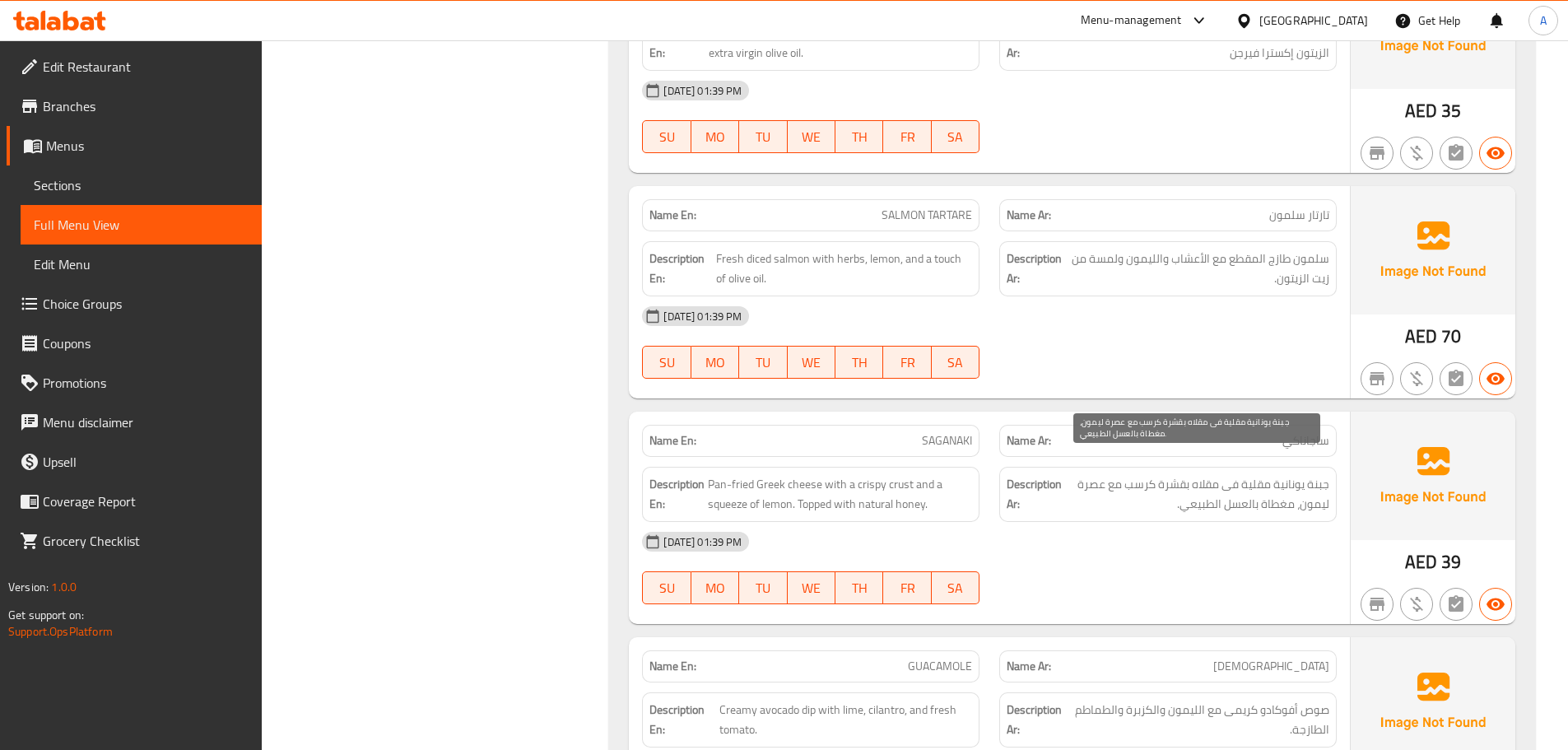
click at [1204, 474] on span "جبنة يونانية مقلية فى مقلاه بقشرة كرسب مع عصرة ليمون، مغطاة بالعسل الطبيعي." at bounding box center [1197, 493] width 264 height 40
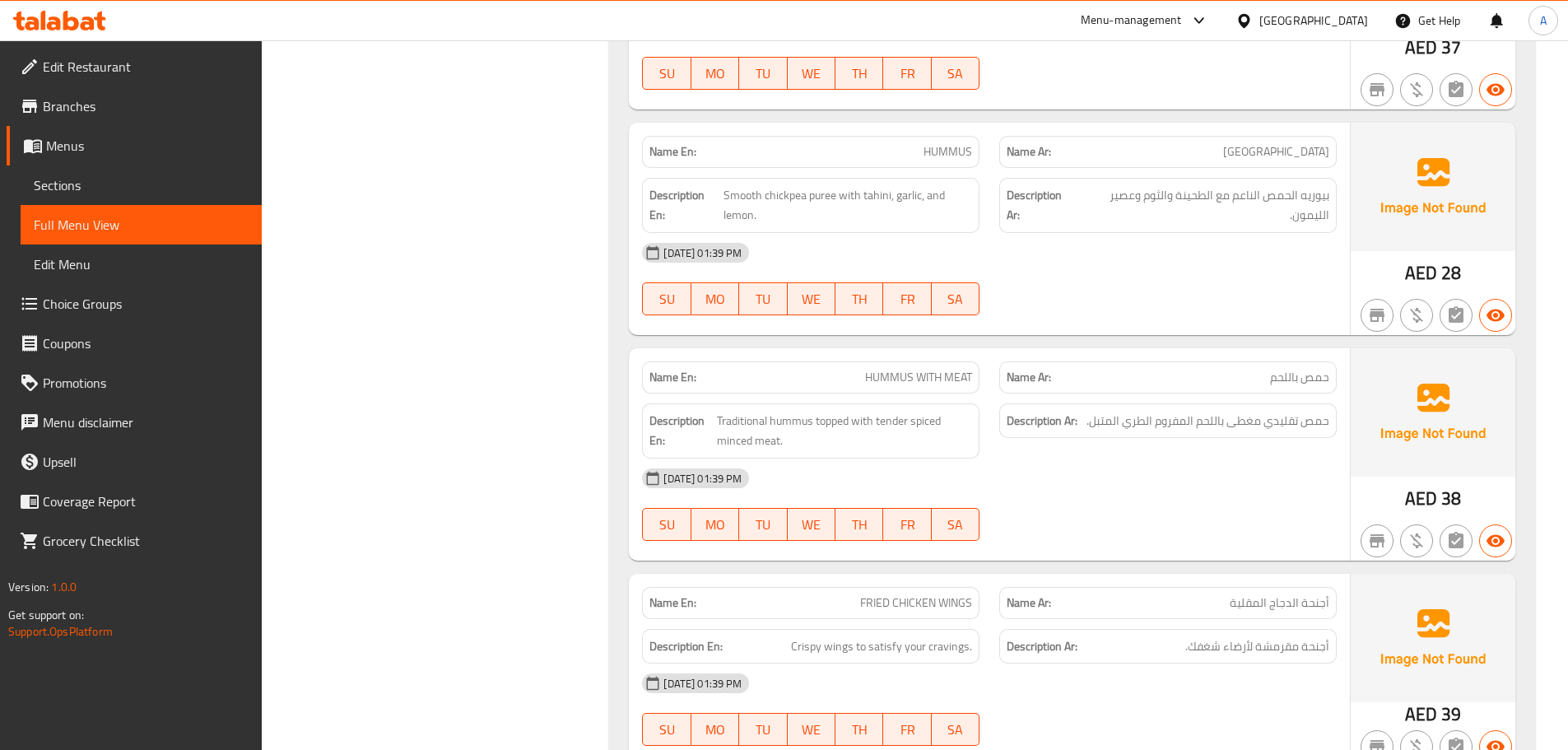
scroll to position [2304, 0]
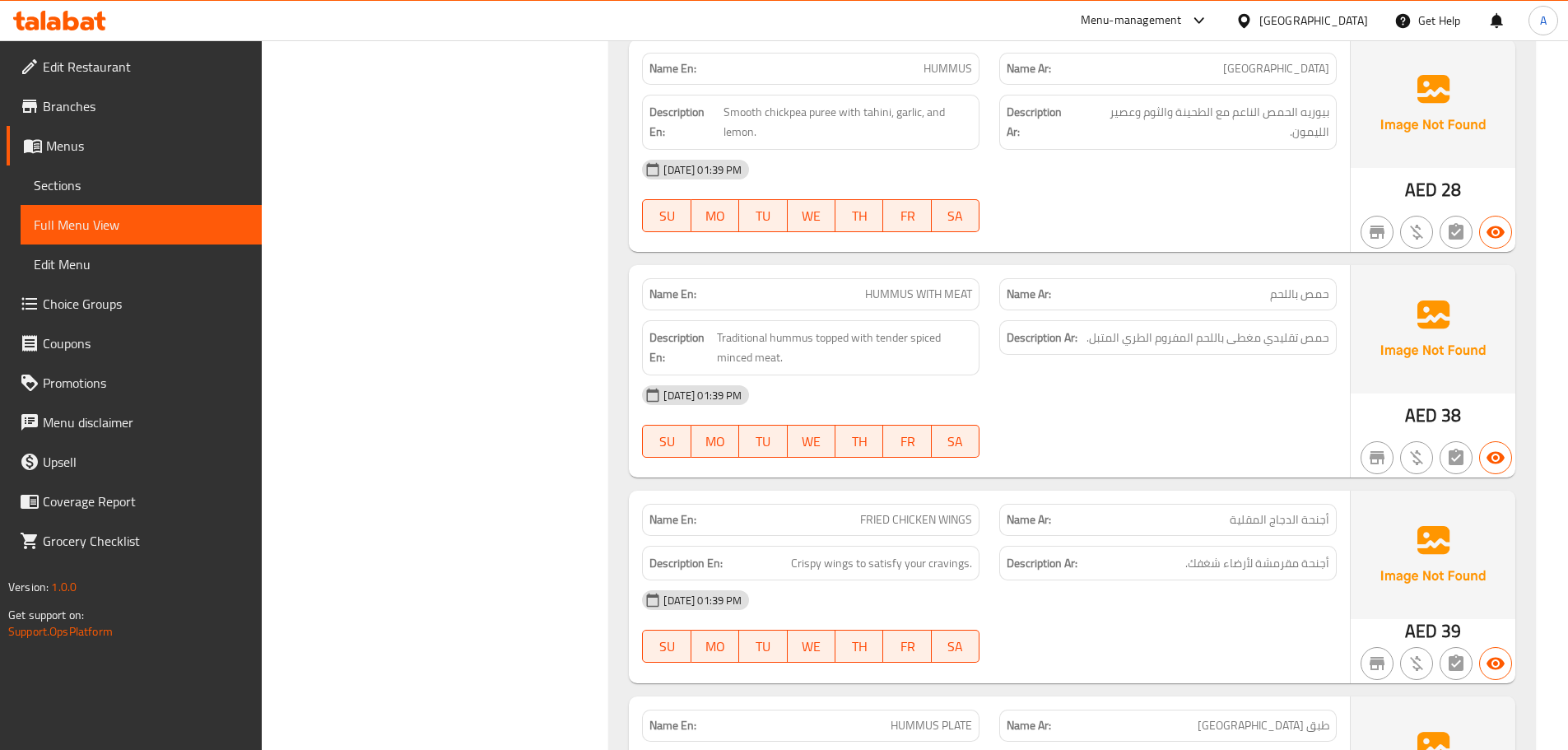
click at [899, 553] on span "Crispy wings to satisfy your cravings." at bounding box center [881, 563] width 181 height 21
click at [1149, 595] on div "18-08-2025 01:39 PM" at bounding box center [988, 599] width 714 height 39
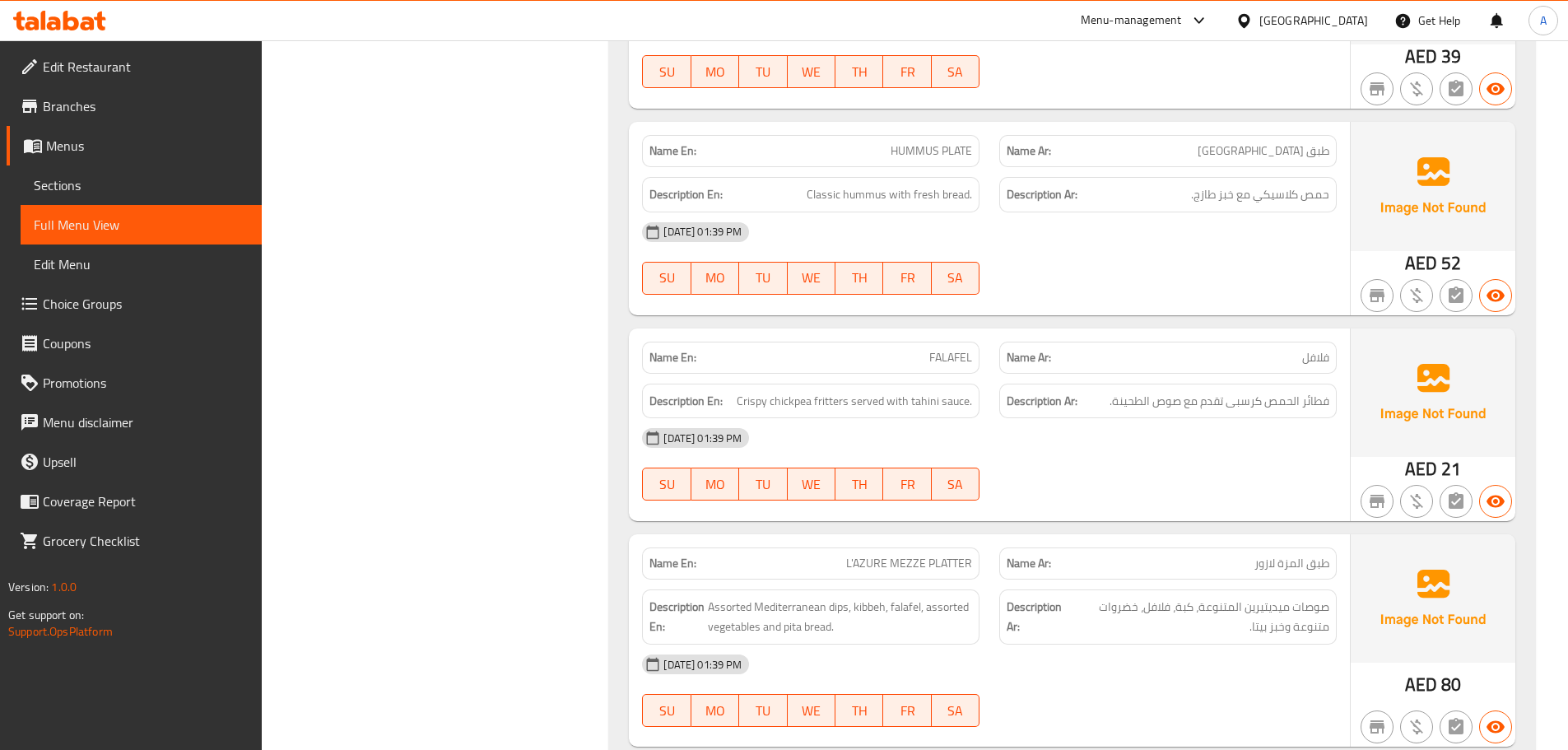
scroll to position [2880, 0]
click at [823, 389] on span "Crispy chickpea fritters served with tahini sauce." at bounding box center [854, 398] width 235 height 21
copy span "fritters"
click at [1180, 489] on div at bounding box center [1167, 498] width 357 height 20
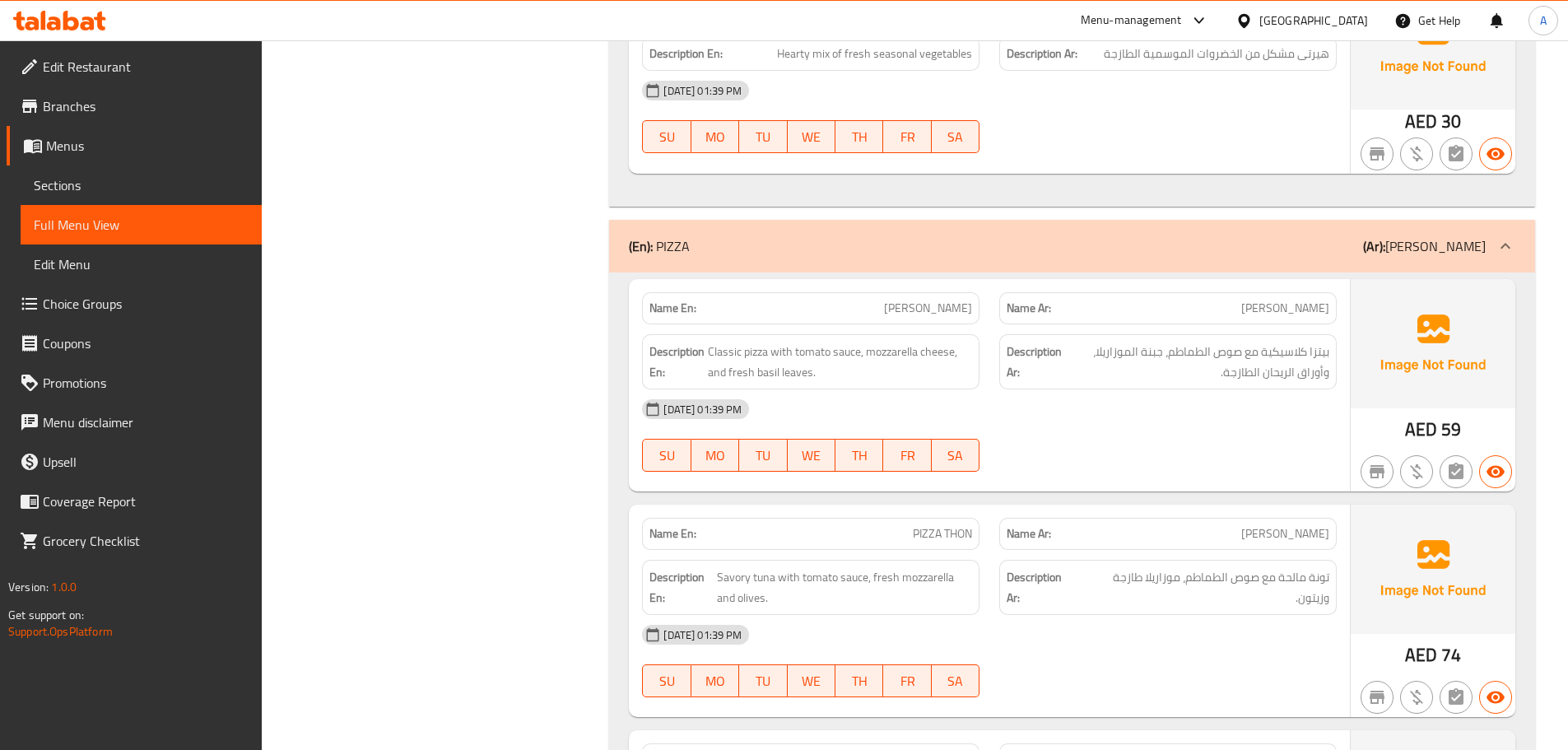
scroll to position [7816, 0]
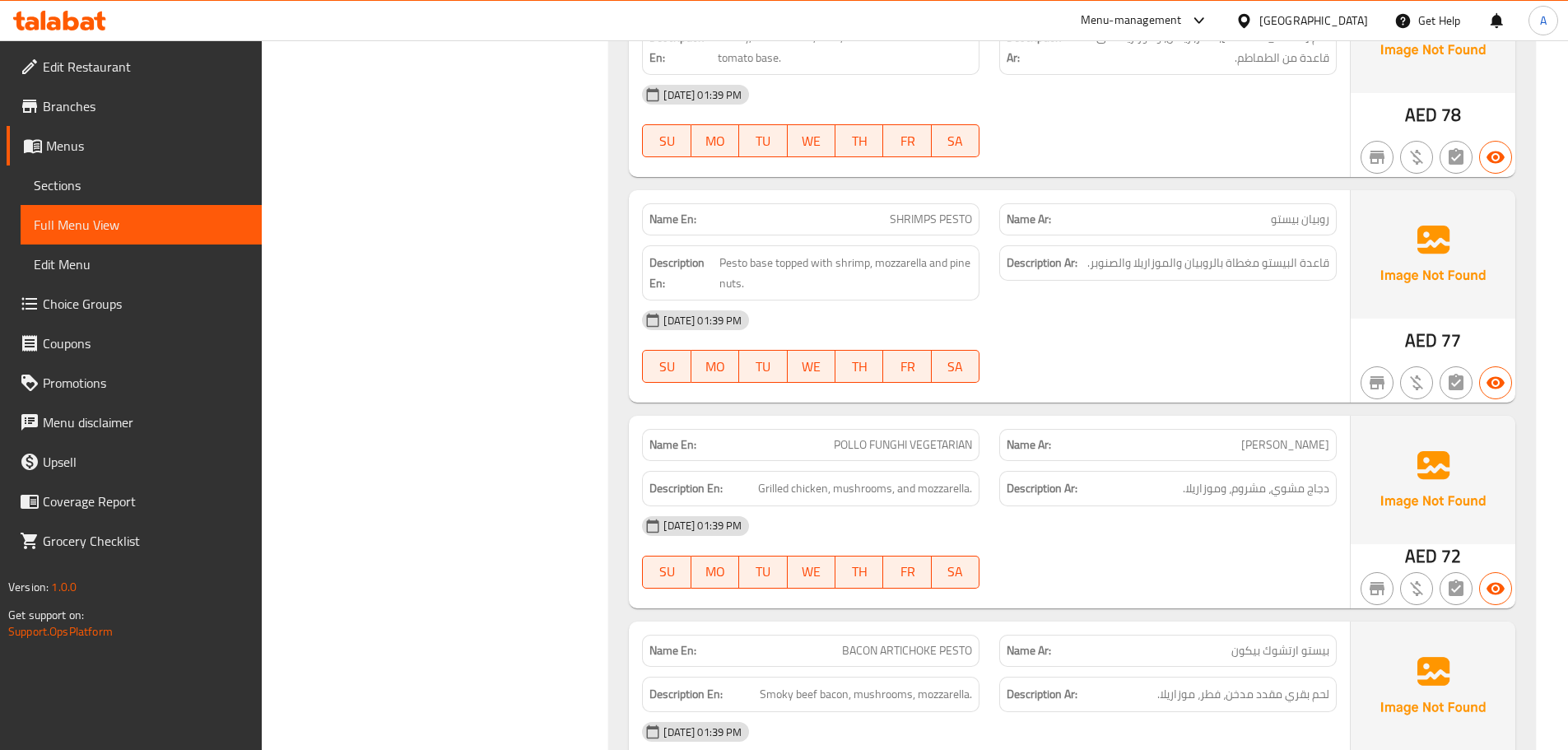
scroll to position [9298, 0]
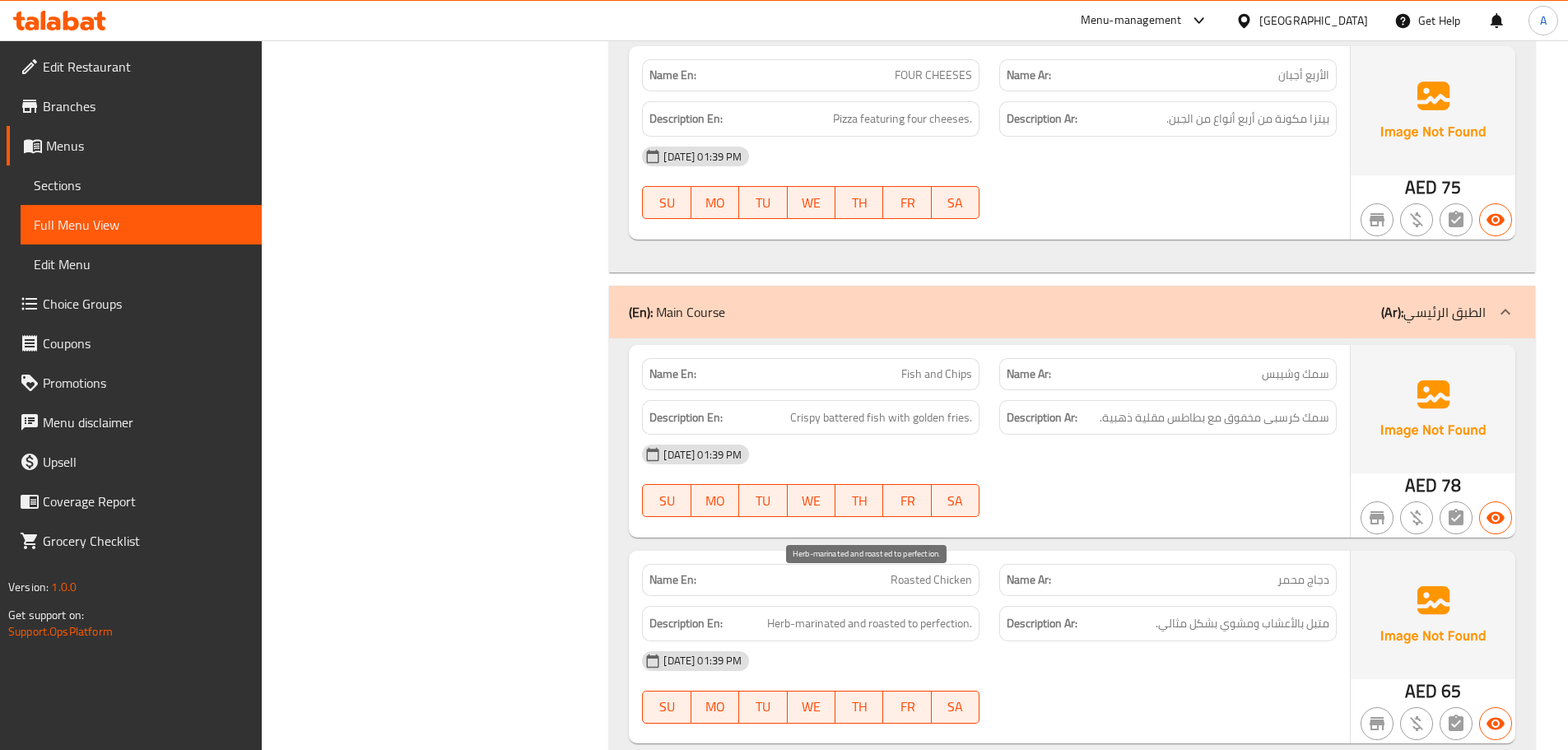
scroll to position [11930, 0]
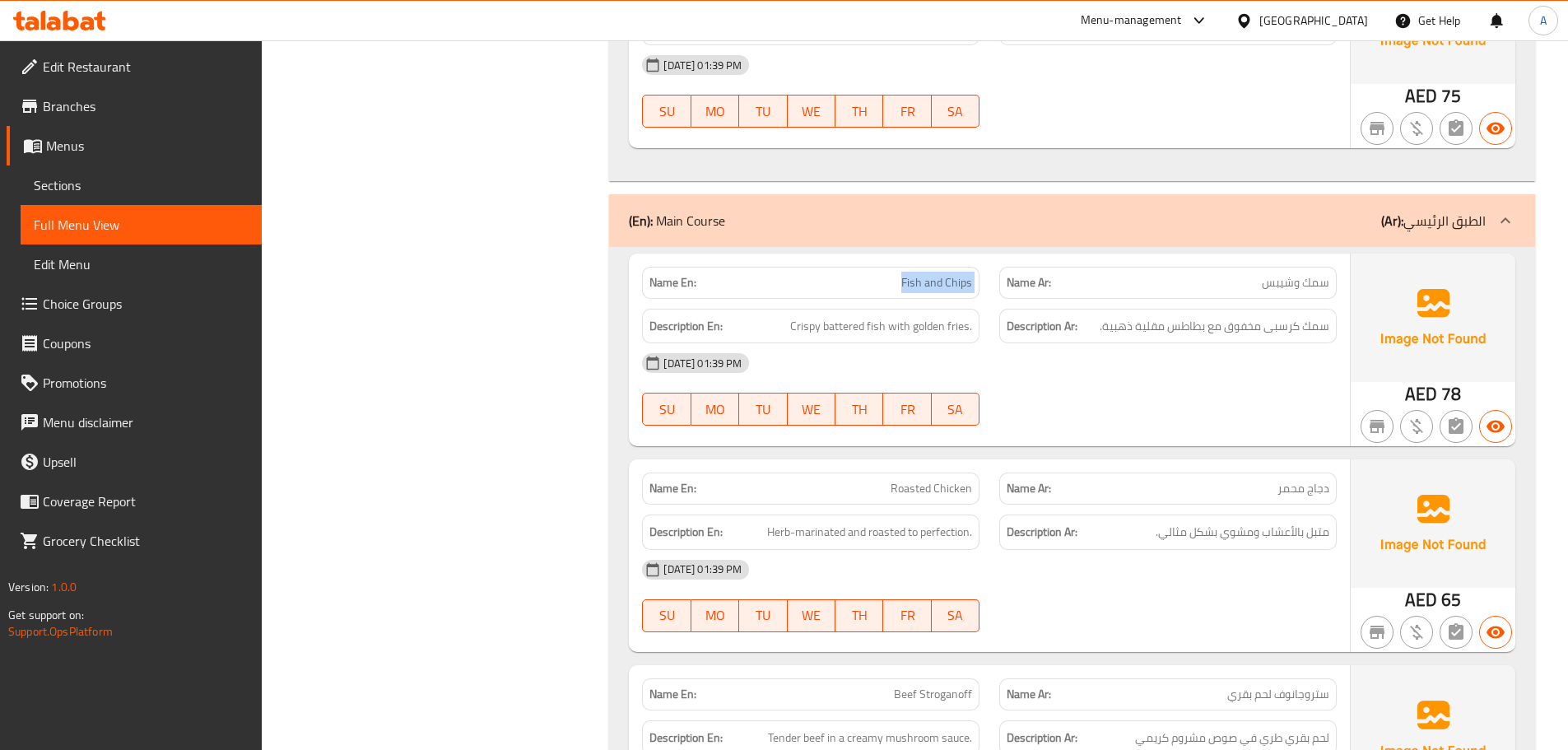
drag, startPoint x: 920, startPoint y: 240, endPoint x: 997, endPoint y: 243, distance: 77.1
copy span "Fish and Chips"
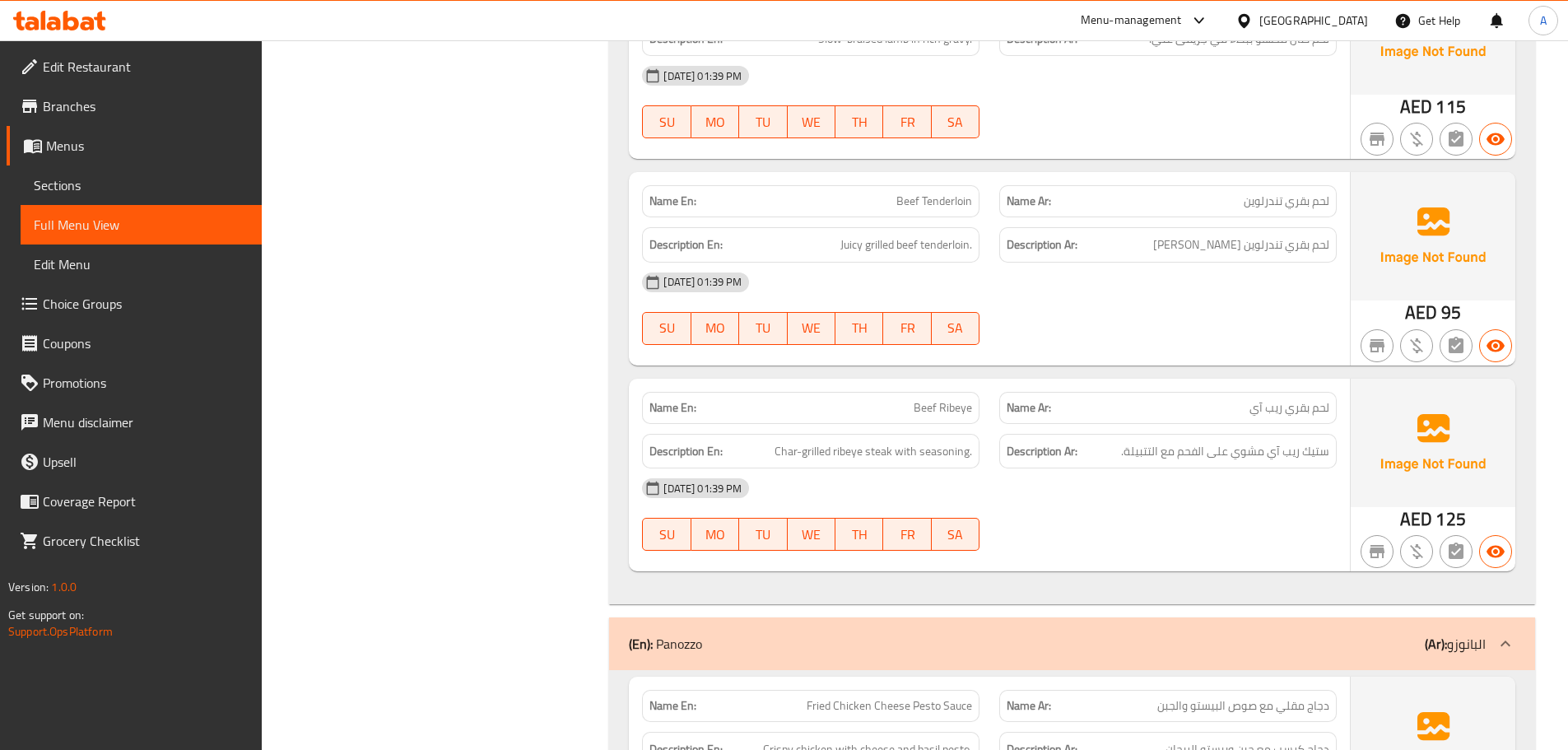
scroll to position [13165, 0]
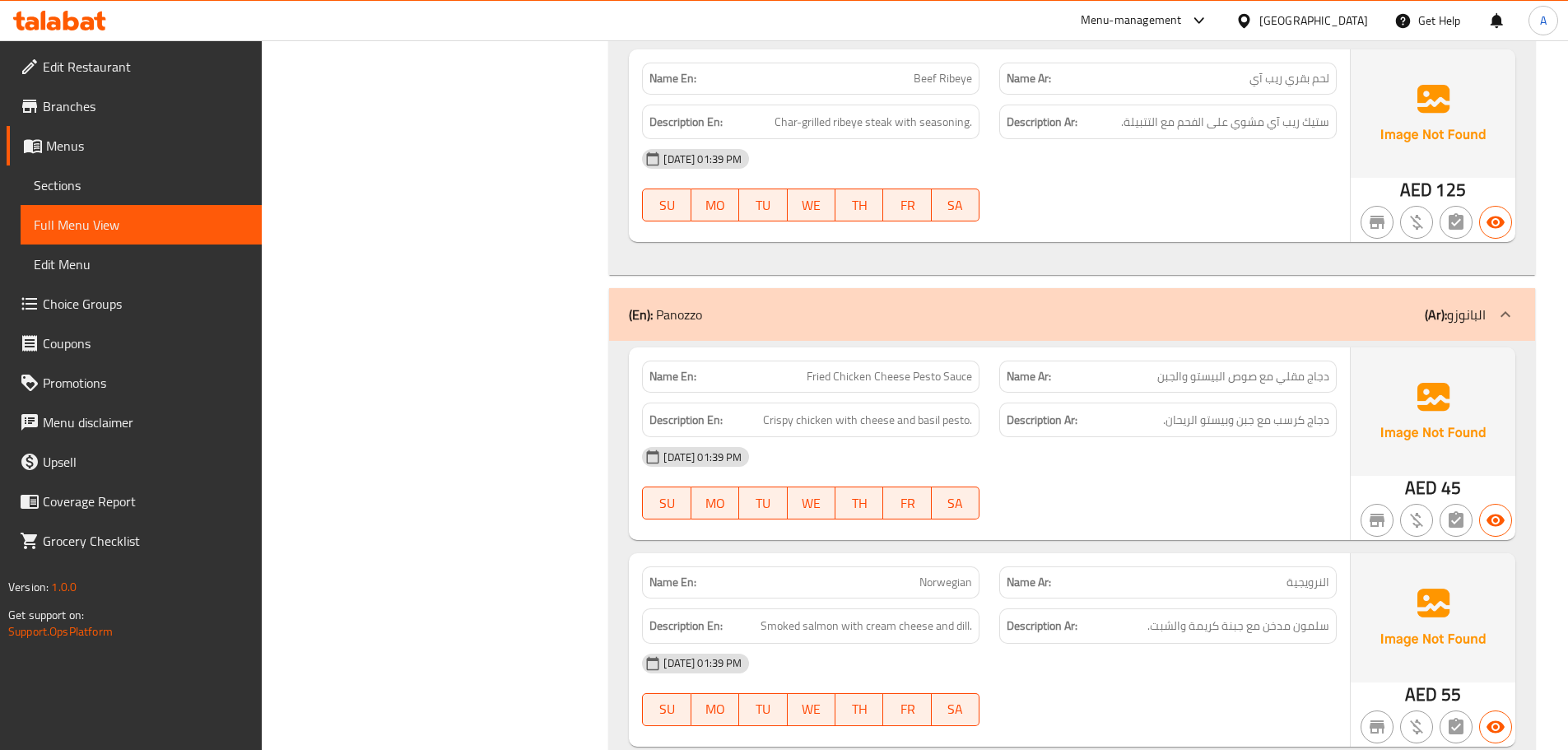
click at [1294, 409] on span "دجاج كرسب مع جبن وبيستو الريحان." at bounding box center [1246, 419] width 166 height 21
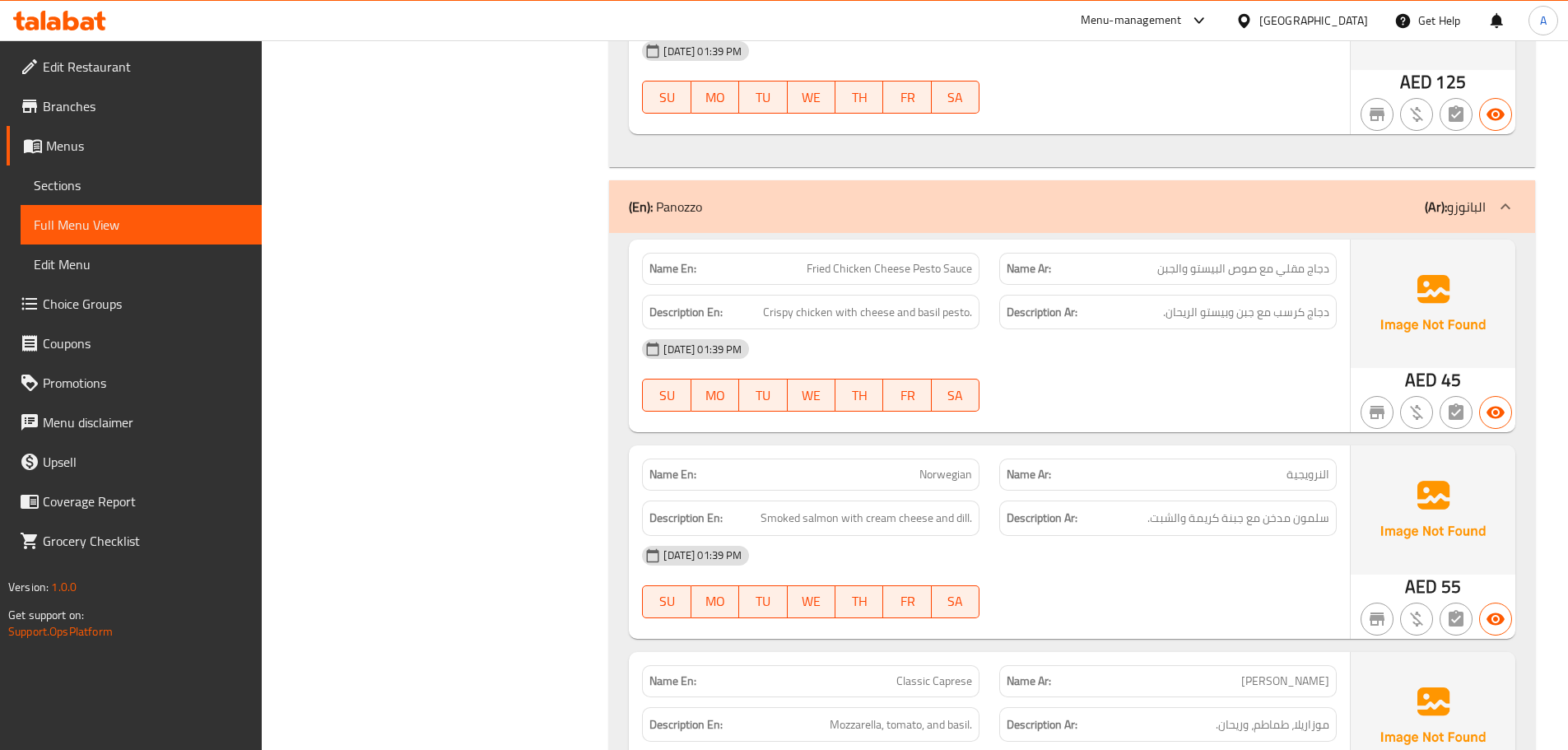
scroll to position [13247, 0]
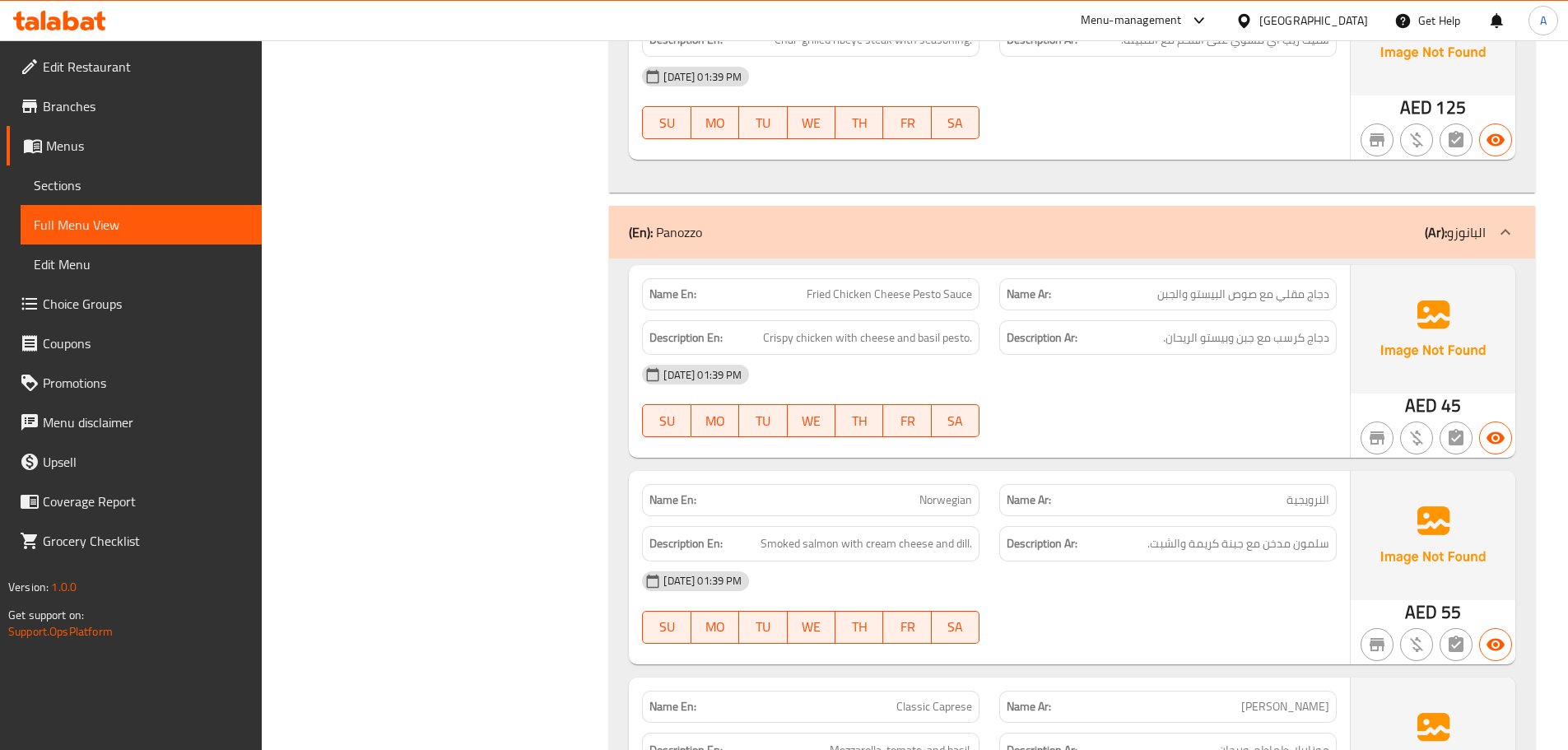
copy span "Norwegian"
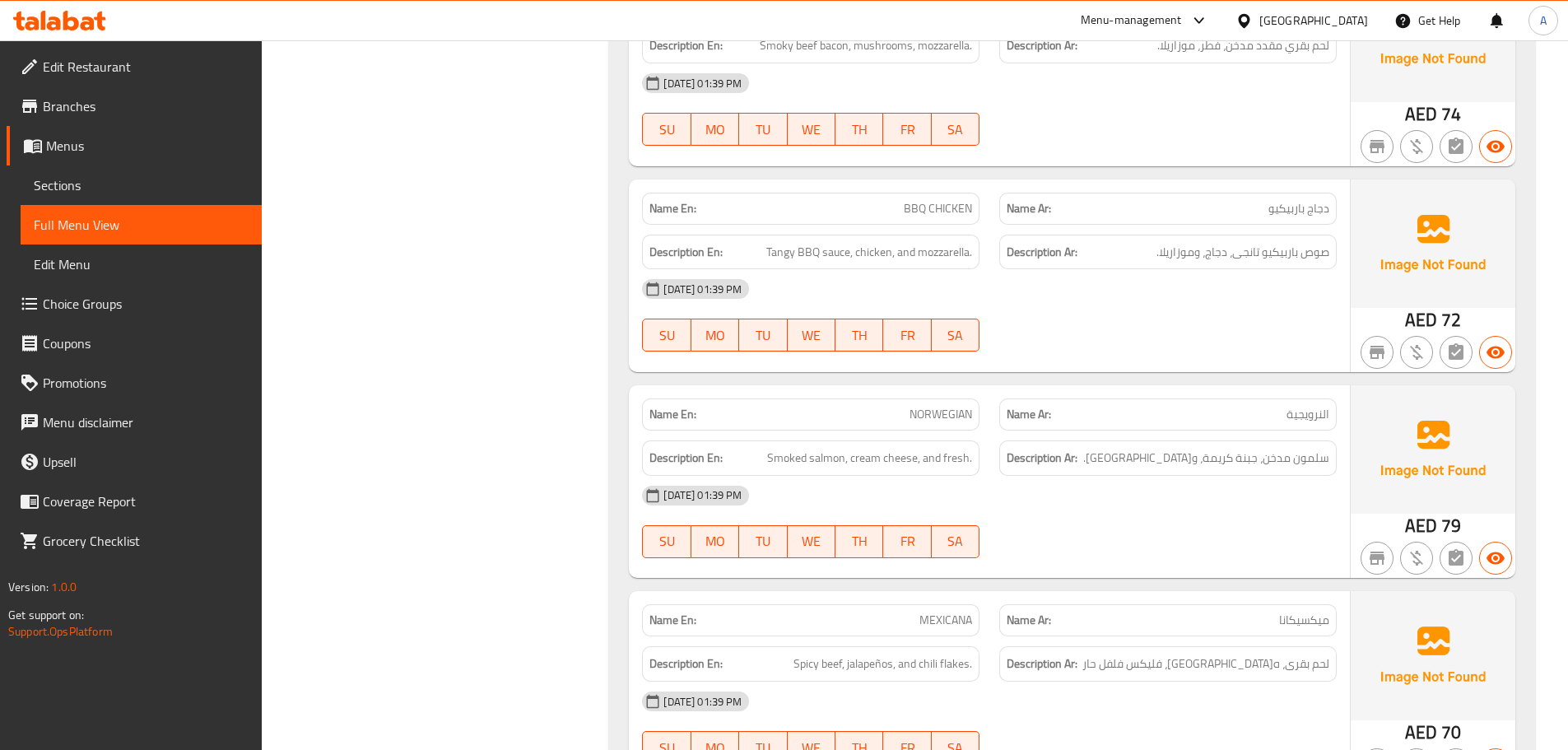
scroll to position [13333, 0]
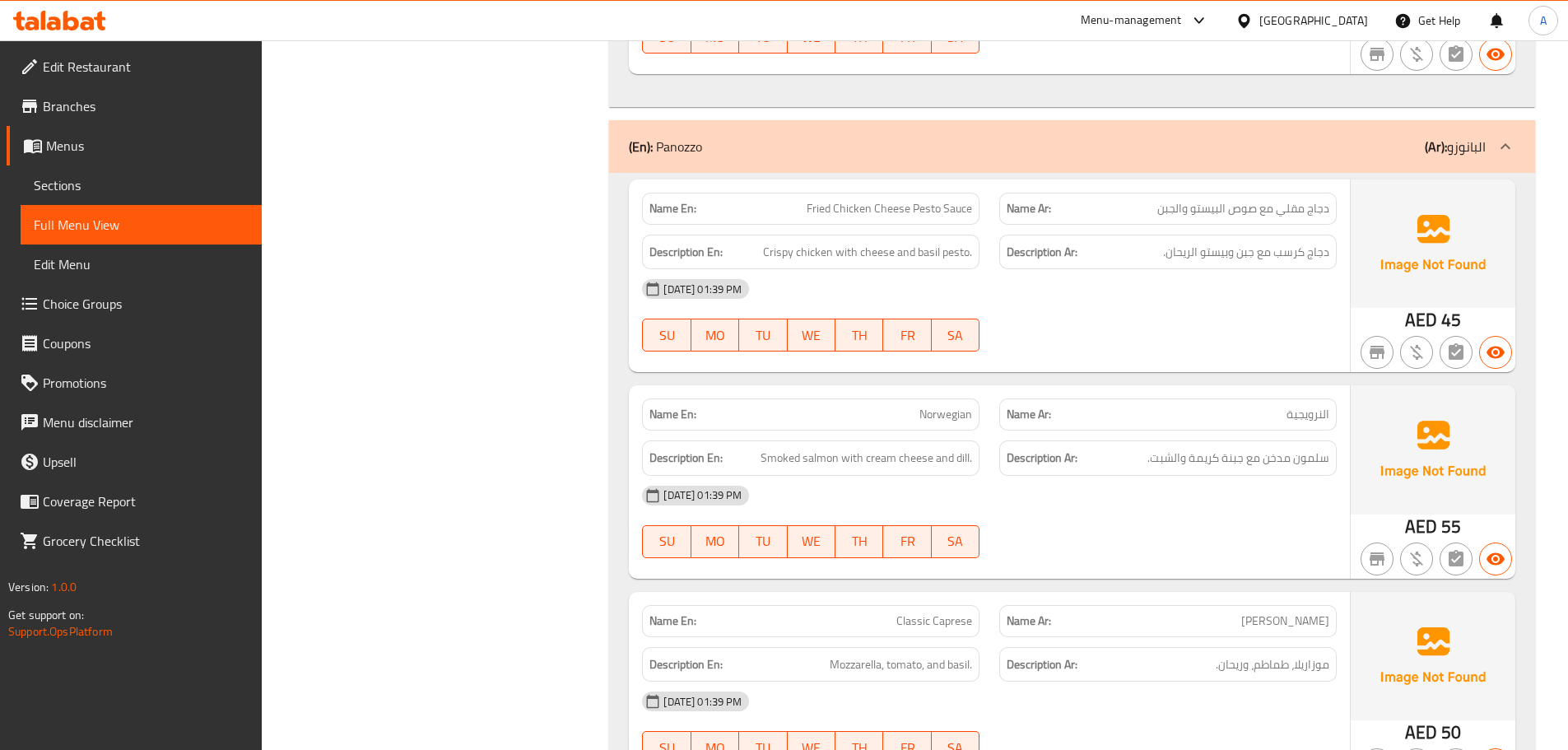
copy span "Norwegian"
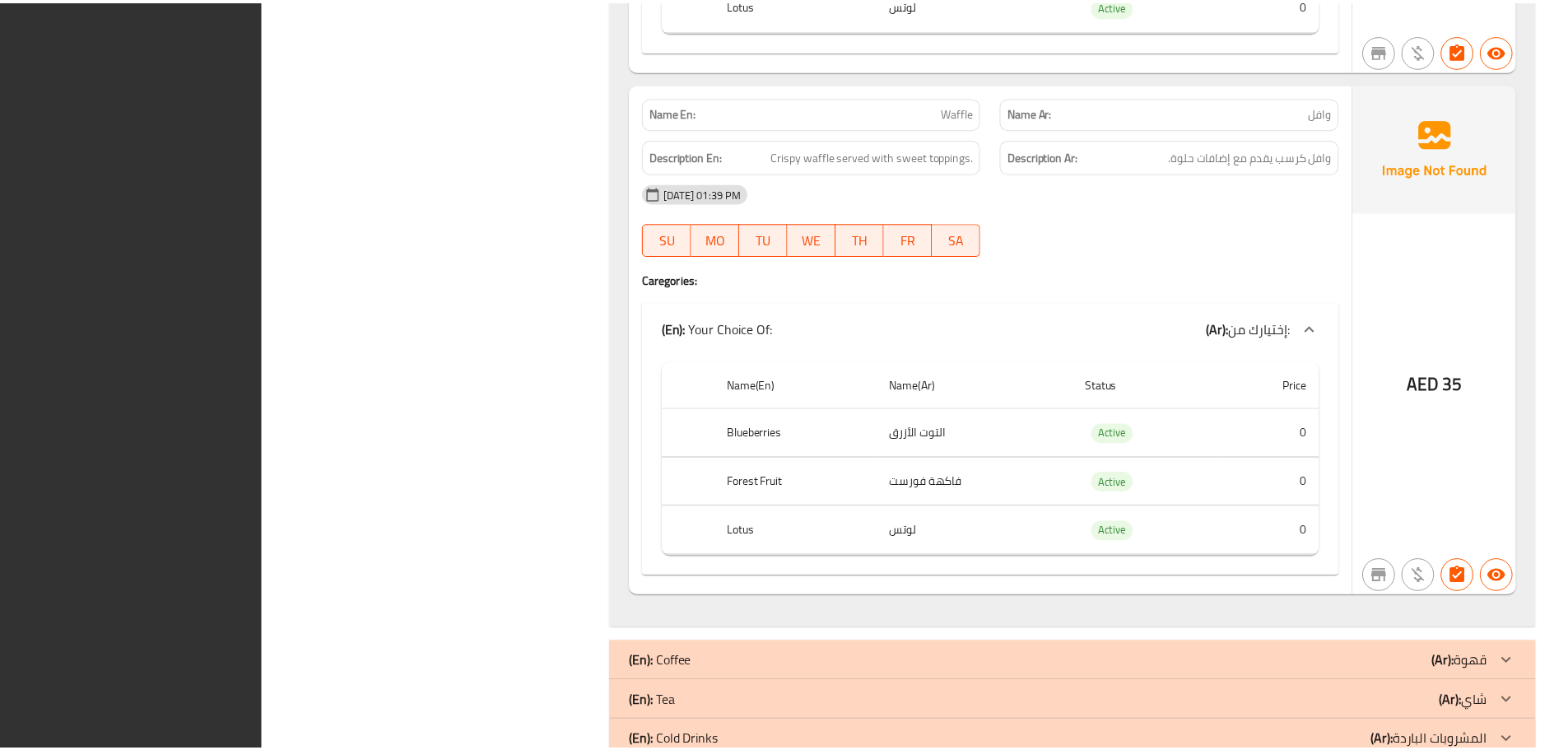
scroll to position [19985, 0]
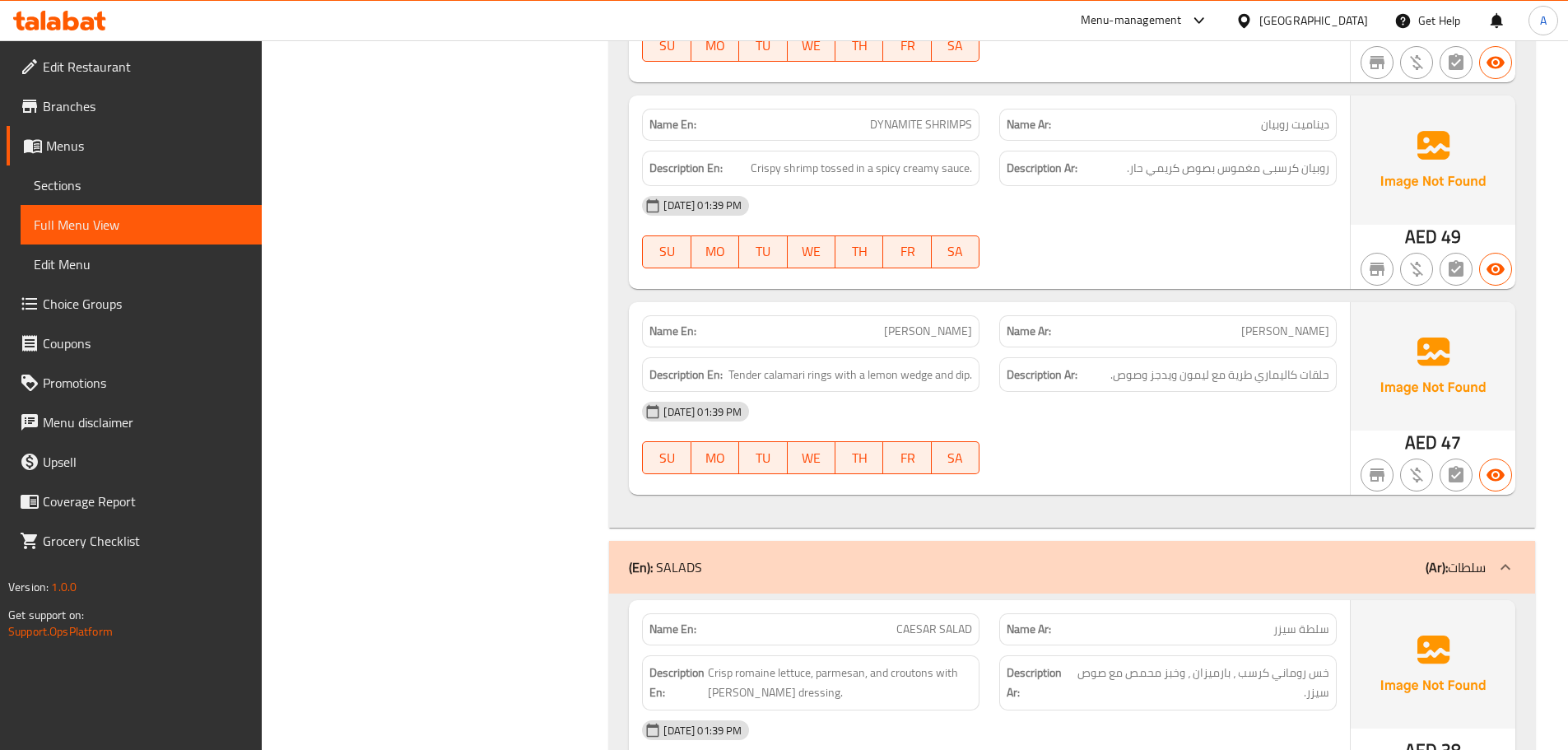
scroll to position [0, 0]
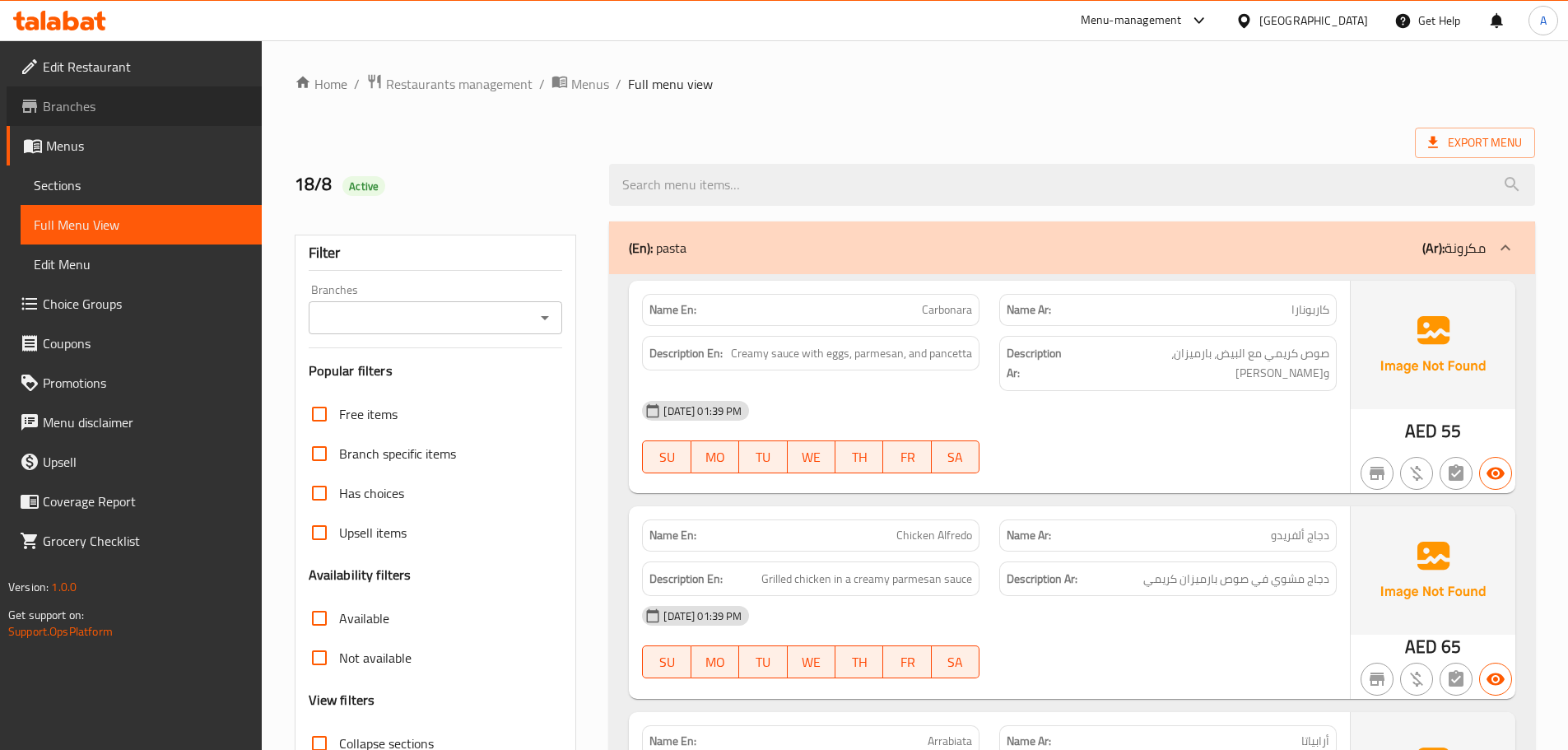
click at [84, 106] on span "Branches" at bounding box center [146, 106] width 206 height 20
click at [96, 66] on div at bounding box center [784, 375] width 1568 height 750
click at [95, 66] on span "Edit Restaurant" at bounding box center [146, 67] width 206 height 20
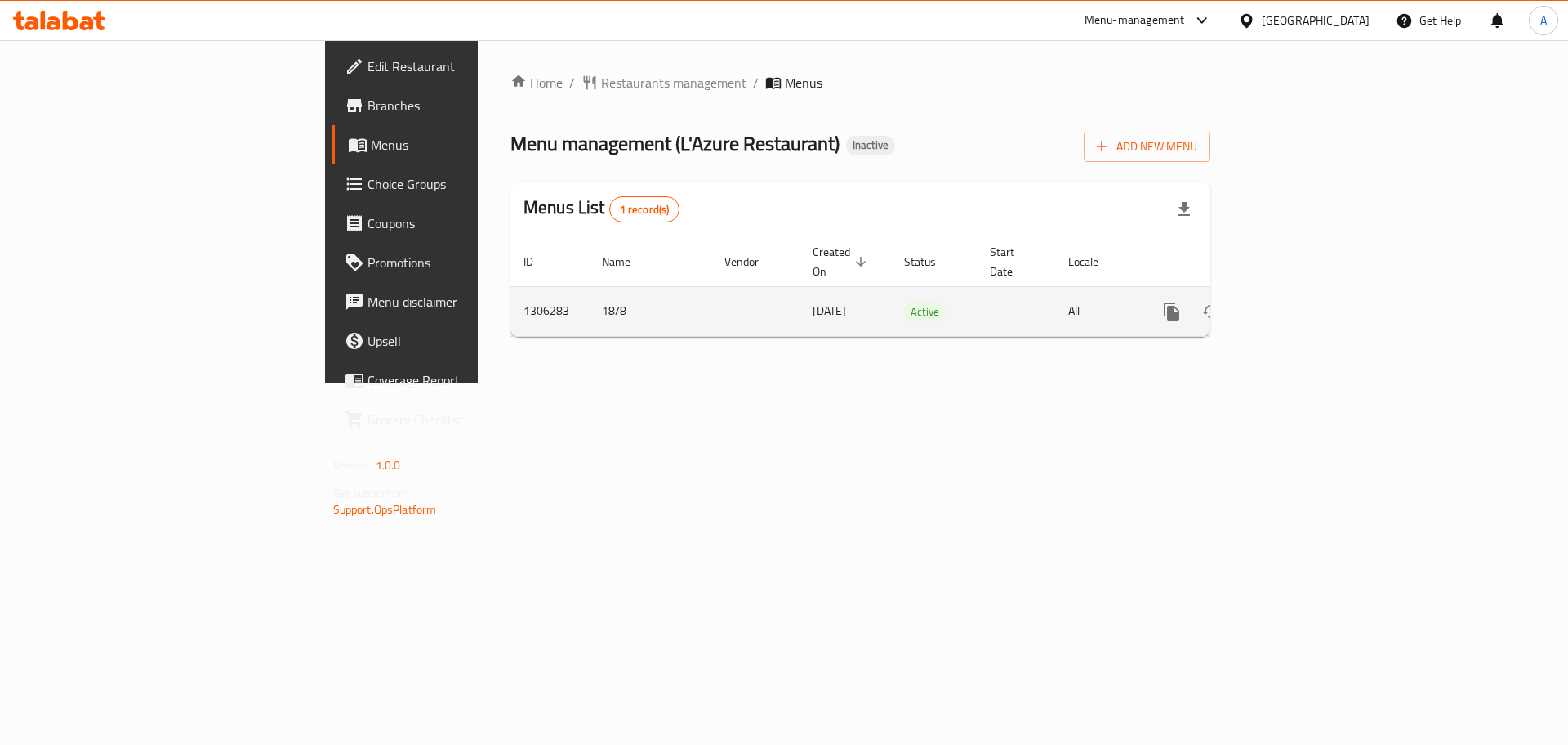
click at [1309, 292] on link "enhanced table" at bounding box center [1290, 311] width 39 height 39
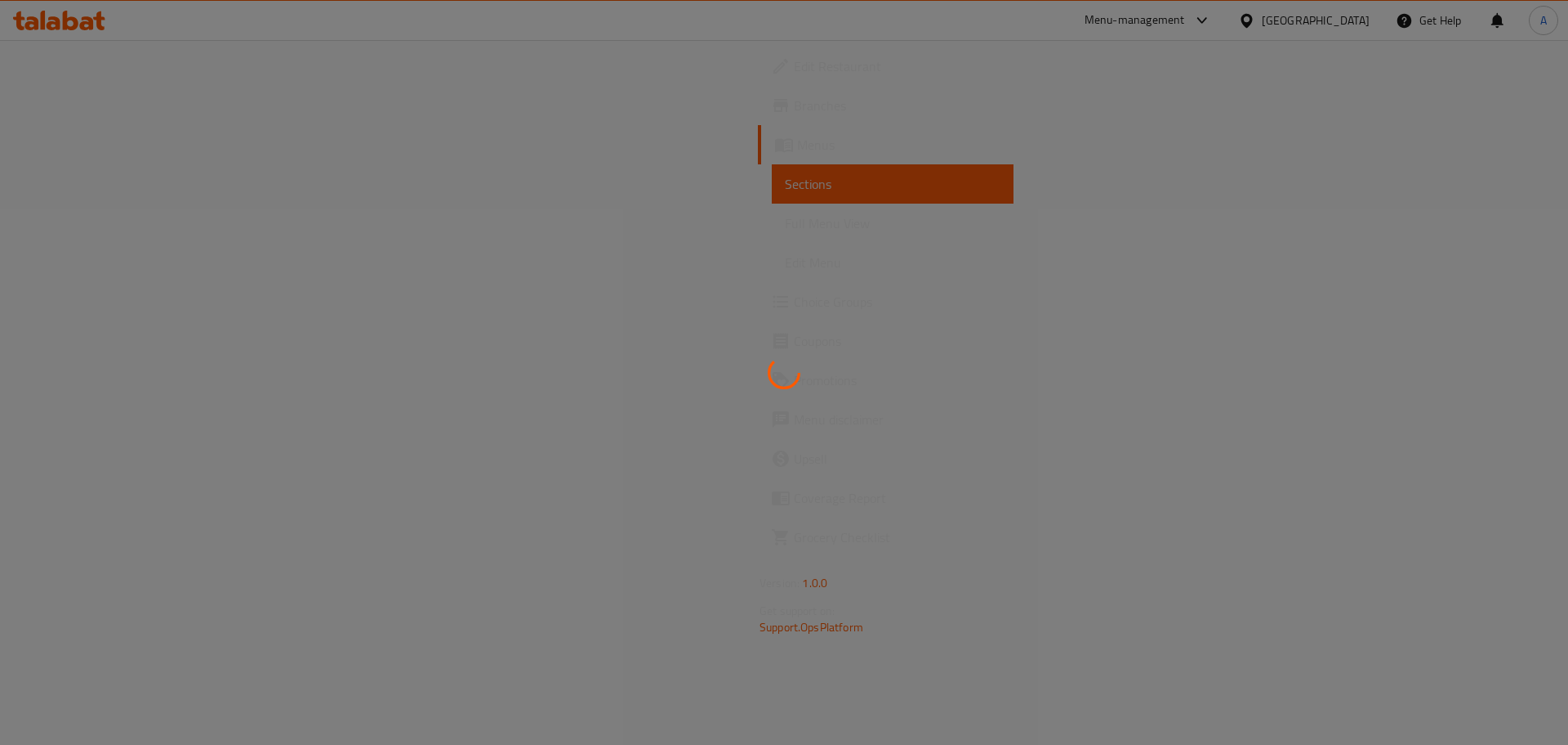
click at [79, 222] on div at bounding box center [784, 372] width 1568 height 745
